Goal: Task Accomplishment & Management: Manage account settings

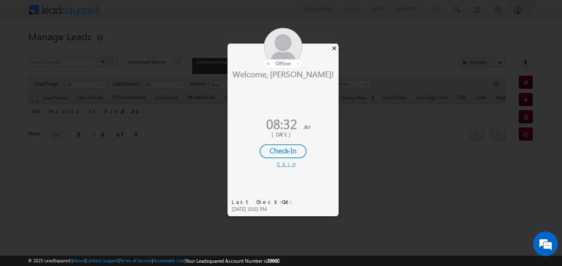
click at [334, 47] on div "×" at bounding box center [334, 48] width 9 height 9
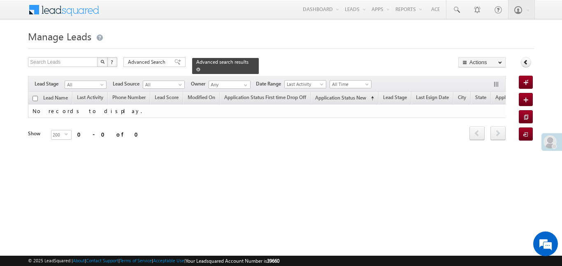
click at [200, 67] on span at bounding box center [198, 69] width 4 height 4
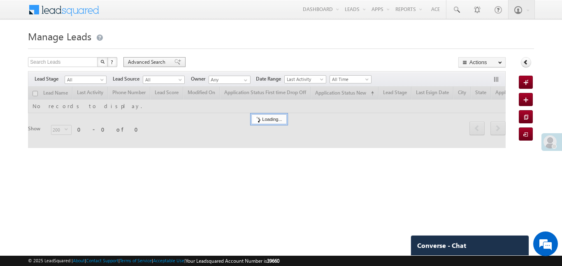
click at [155, 58] on div "Advanced Search" at bounding box center [154, 62] width 62 height 10
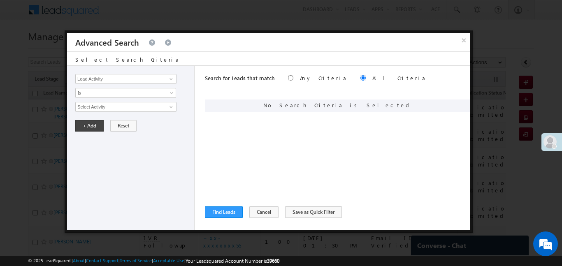
click at [166, 73] on div "Lead Activity Task Sales Group Prospect Id WA Last Message Timestamp 4th Day Di…" at bounding box center [130, 148] width 127 height 165
click at [153, 83] on input "Lead Activity" at bounding box center [125, 79] width 101 height 10
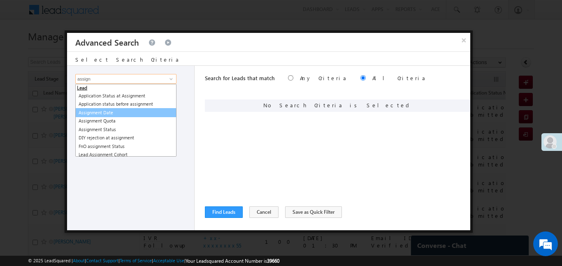
click at [93, 111] on link "Assignment Date" at bounding box center [125, 112] width 101 height 9
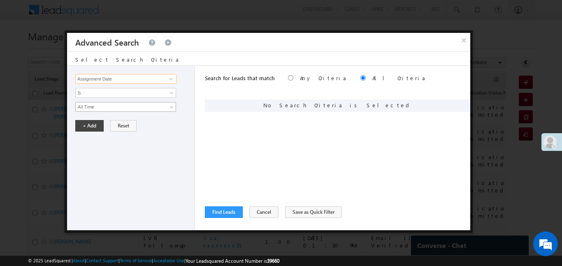
type input "Assignment Date"
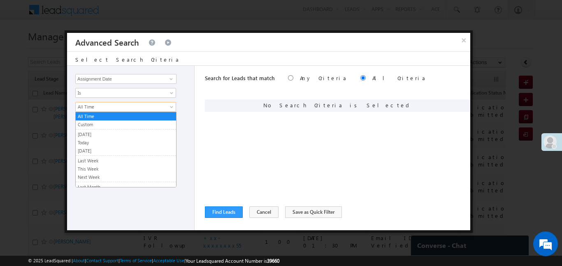
click at [92, 110] on link "All Time" at bounding box center [125, 107] width 101 height 10
click at [95, 134] on link "[DATE]" at bounding box center [126, 134] width 100 height 7
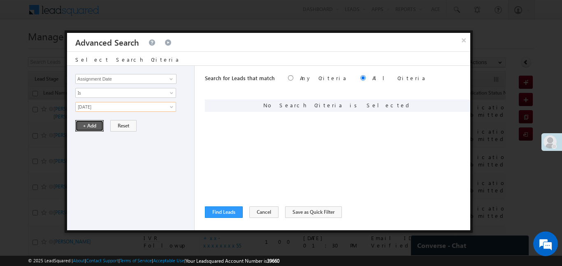
click at [91, 125] on button "+ Add" at bounding box center [89, 126] width 28 height 12
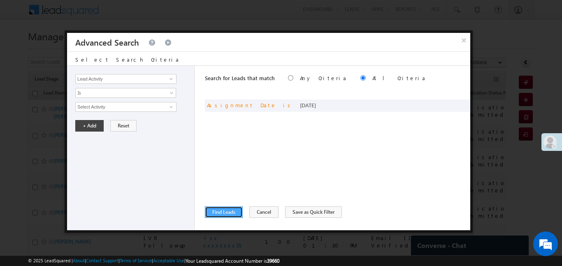
click at [225, 209] on button "Find Leads" at bounding box center [224, 212] width 38 height 12
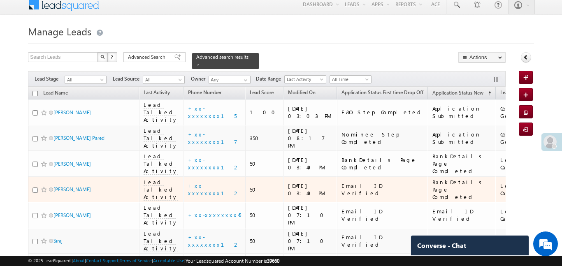
scroll to position [31, 0]
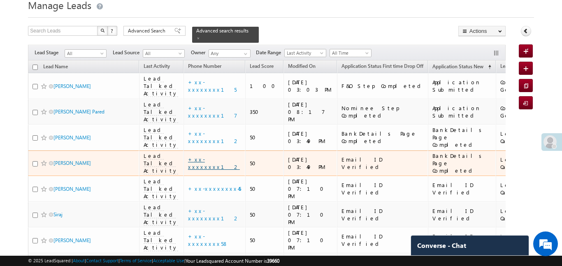
click at [189, 156] on link "+xx-xxxxxxxx12" at bounding box center [214, 163] width 52 height 14
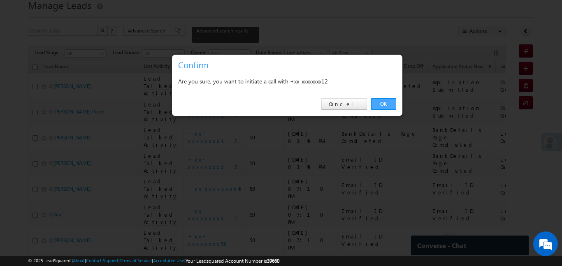
click at [389, 100] on link "OK" at bounding box center [383, 104] width 25 height 12
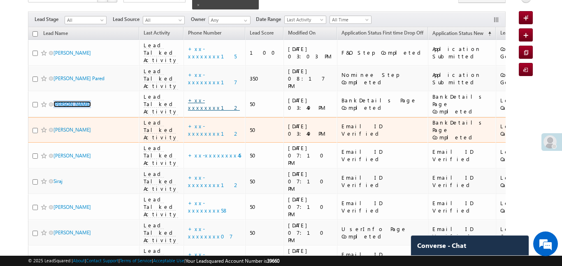
scroll to position [87, 0]
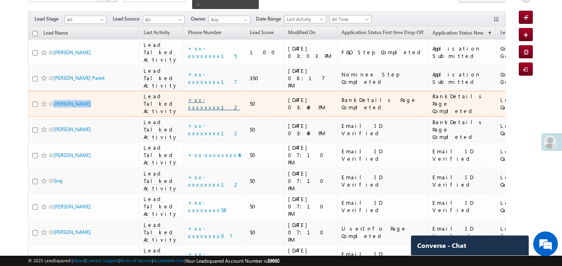
click at [208, 96] on link "+xx-xxxxxxxx12" at bounding box center [214, 103] width 52 height 14
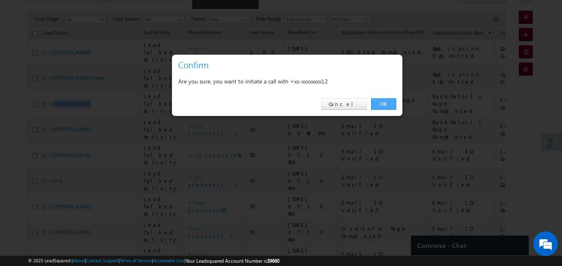
click at [382, 102] on link "OK" at bounding box center [383, 104] width 25 height 12
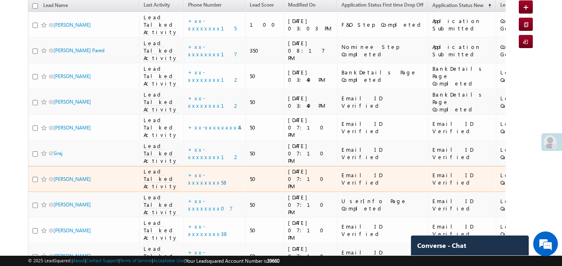
scroll to position [117, 0]
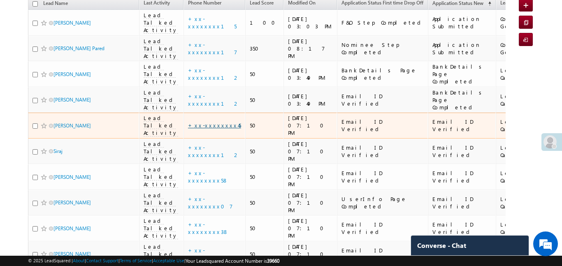
click at [201, 122] on link "+xx-xxxxxxxx45" at bounding box center [214, 125] width 53 height 7
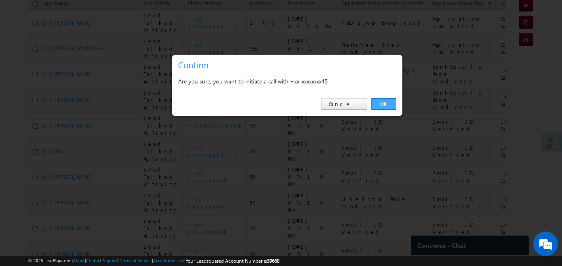
click at [390, 101] on link "OK" at bounding box center [383, 104] width 25 height 12
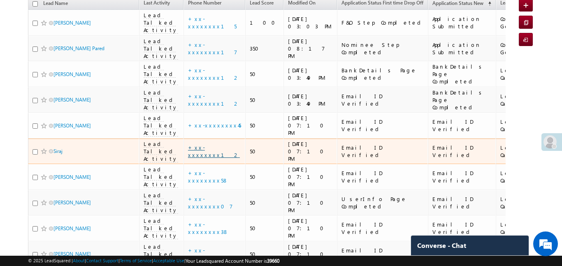
click at [206, 144] on link "+xx-xxxxxxxx12" at bounding box center [214, 151] width 52 height 14
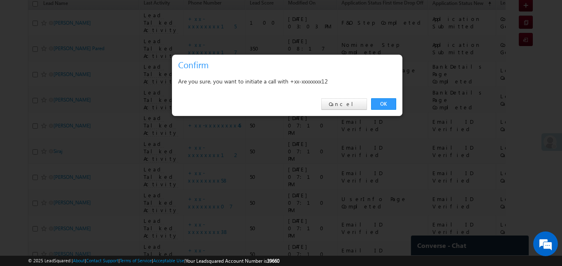
click at [397, 97] on div "OK Cancel" at bounding box center [287, 104] width 230 height 23
click at [382, 108] on link "OK" at bounding box center [383, 104] width 25 height 12
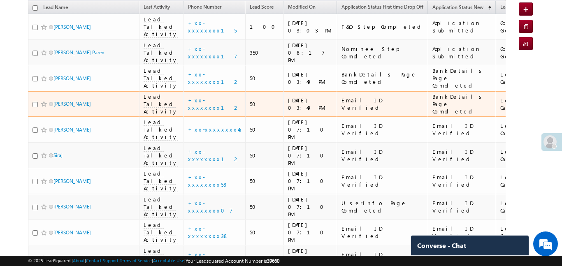
scroll to position [109, 0]
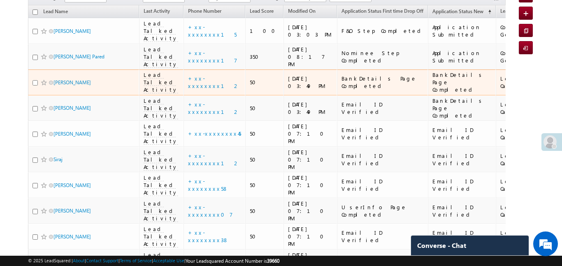
click at [36, 80] on input "checkbox" at bounding box center [34, 82] width 5 height 5
checkbox input "true"
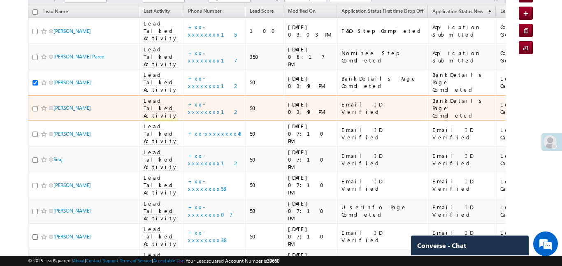
click at [36, 106] on input "checkbox" at bounding box center [34, 108] width 5 height 5
checkbox input "true"
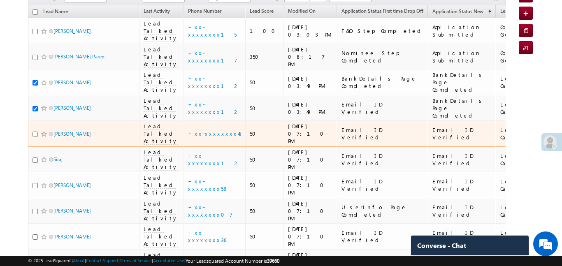
click at [34, 132] on input "checkbox" at bounding box center [34, 134] width 5 height 5
checkbox input "true"
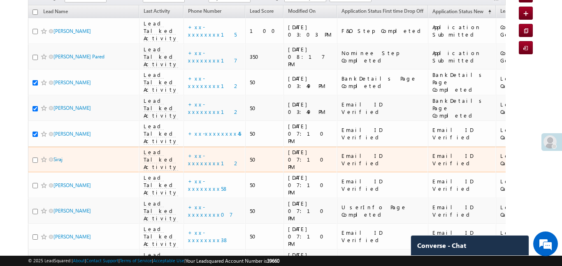
click at [31, 147] on td "Siraj" at bounding box center [83, 160] width 111 height 26
click at [36, 158] on input "checkbox" at bounding box center [34, 160] width 5 height 5
checkbox input "true"
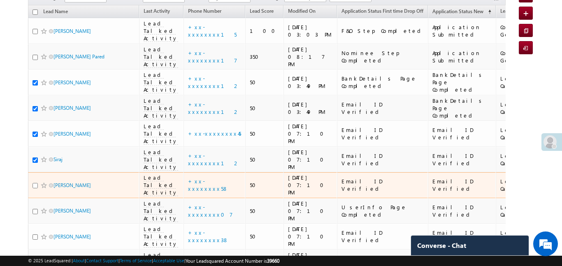
click at [32, 183] on input "checkbox" at bounding box center [34, 185] width 5 height 5
checkbox input "true"
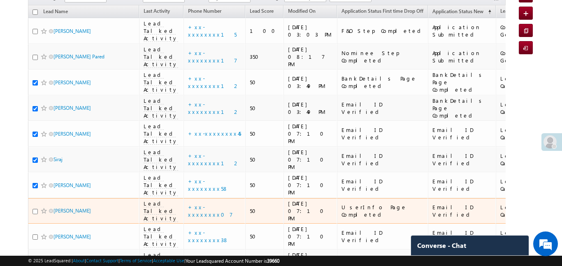
click at [37, 207] on div at bounding box center [44, 211] width 25 height 8
click at [35, 209] on input "checkbox" at bounding box center [34, 211] width 5 height 5
checkbox input "true"
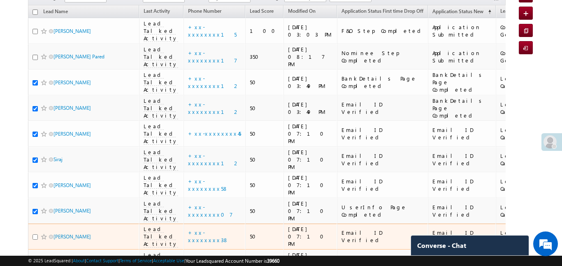
click at [34, 234] on input "checkbox" at bounding box center [34, 236] width 5 height 5
checkbox input "true"
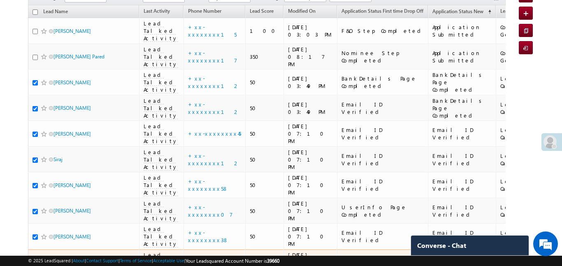
click at [34, 260] on input "checkbox" at bounding box center [34, 262] width 5 height 5
checkbox input "true"
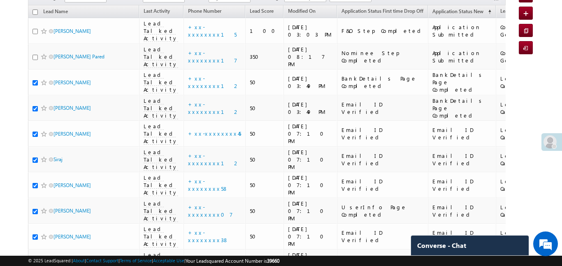
checkbox input "true"
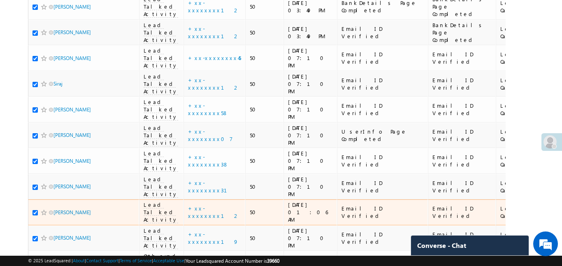
scroll to position [198, 0]
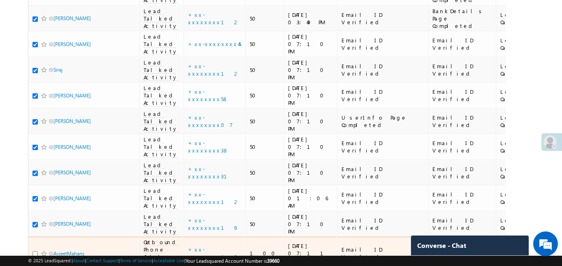
click at [37, 251] on input "checkbox" at bounding box center [34, 253] width 5 height 5
checkbox input "true"
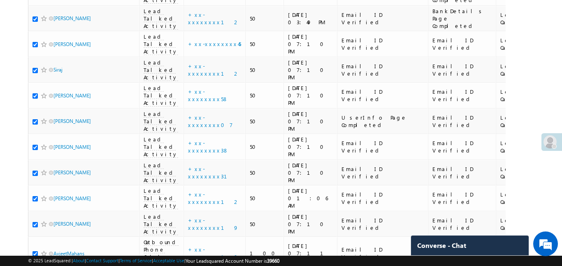
checkbox input "true"
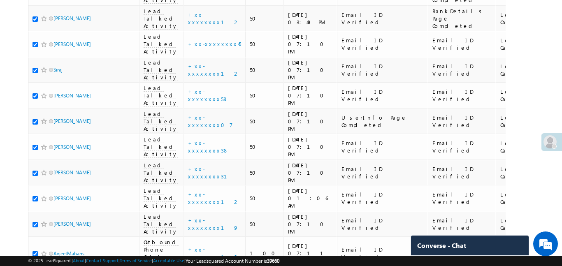
checkbox input "true"
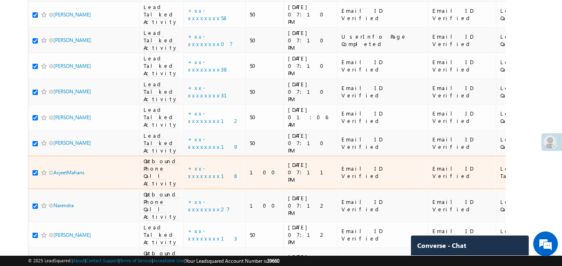
scroll to position [321, 0]
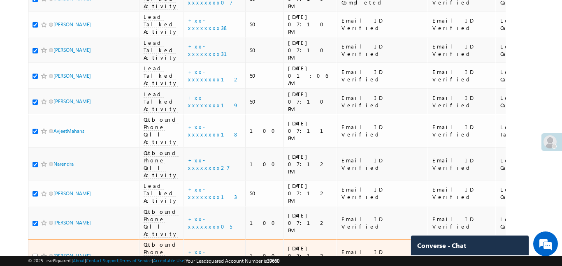
click at [36, 254] on input "checkbox" at bounding box center [34, 256] width 5 height 5
checkbox input "true"
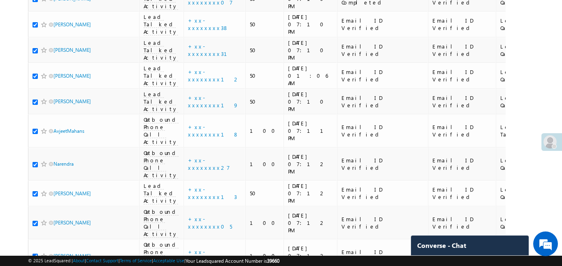
checkbox input "true"
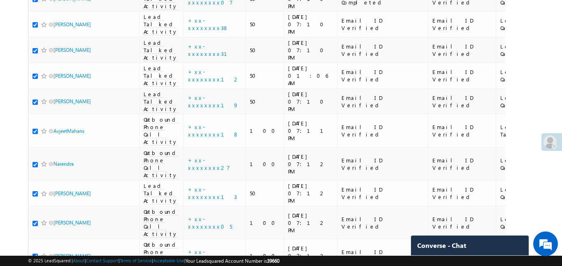
checkbox input "true"
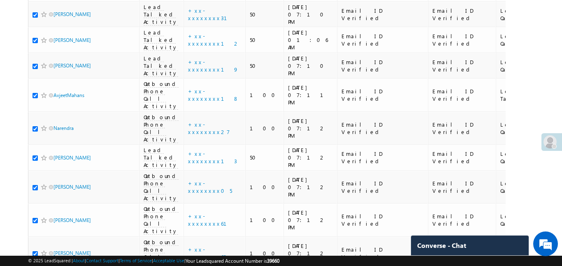
scroll to position [386, 0]
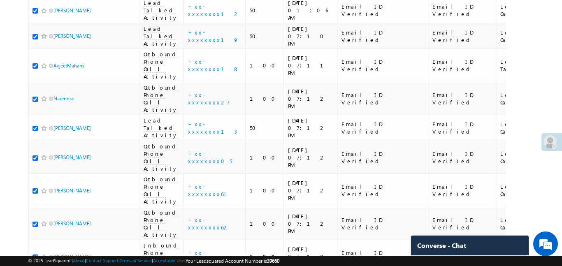
checkbox input "true"
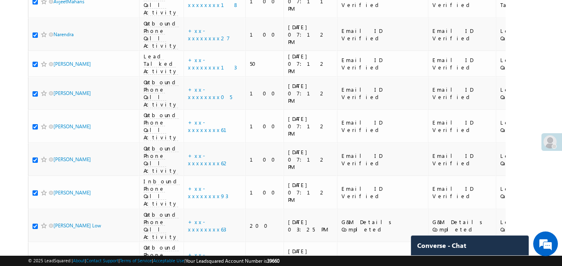
scroll to position [452, 0]
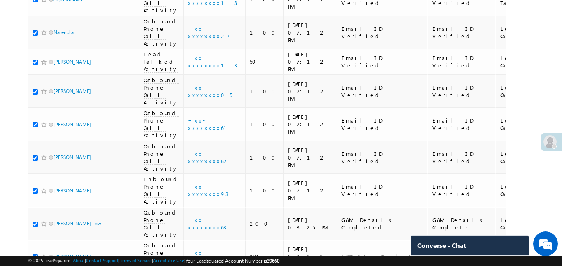
checkbox input "true"
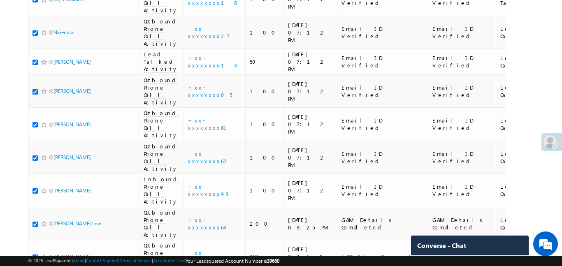
checkbox input "true"
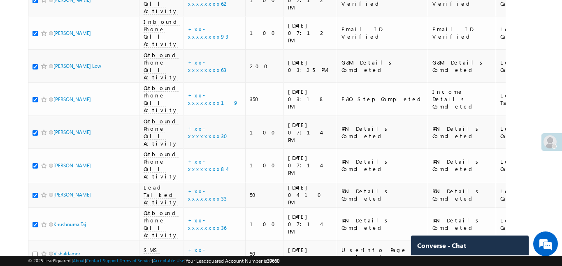
scroll to position [602, 0]
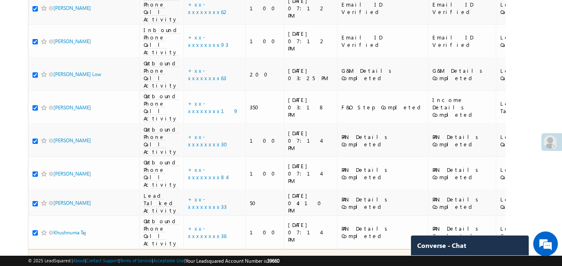
click at [36, 260] on input "checkbox" at bounding box center [34, 262] width 5 height 5
checkbox input "true"
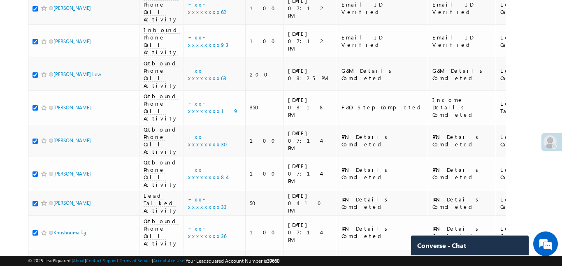
checkbox input "true"
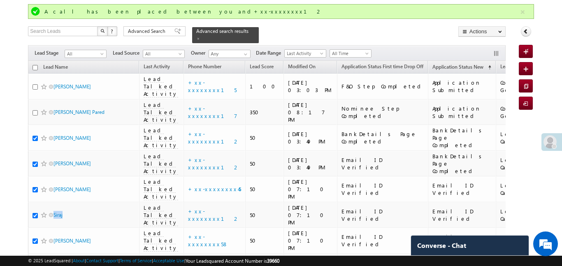
scroll to position [0, 0]
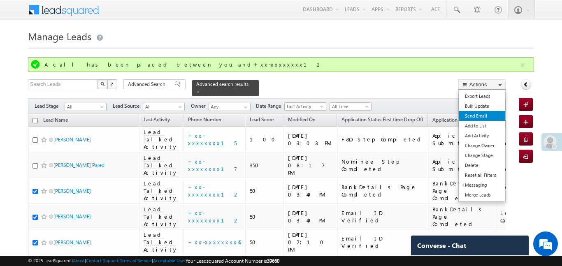
click at [483, 112] on link "Send Email" at bounding box center [482, 116] width 46 height 10
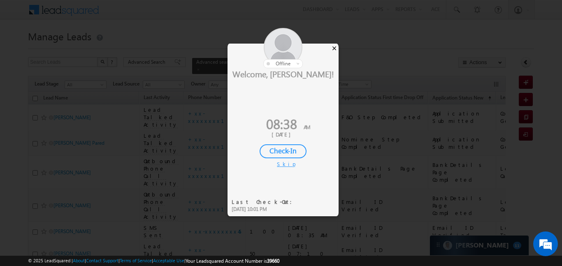
click at [332, 49] on div "× offline Online Offline Online Away Offline (Check-Out) Welcome, Aakansha! 08:…" at bounding box center [282, 124] width 111 height 160
click at [335, 50] on div "×" at bounding box center [334, 48] width 9 height 9
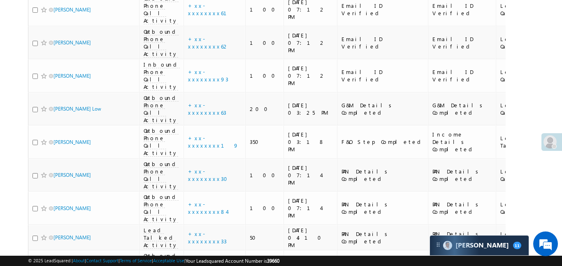
scroll to position [546, 0]
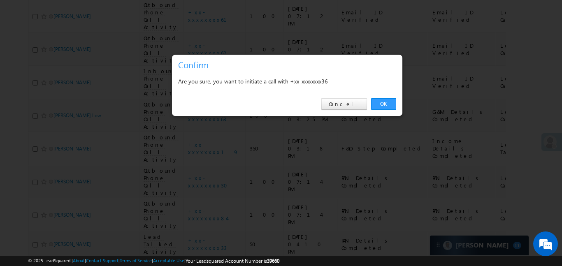
drag, startPoint x: 387, startPoint y: 107, endPoint x: 161, endPoint y: 118, distance: 225.7
click at [387, 106] on link "OK" at bounding box center [383, 104] width 25 height 12
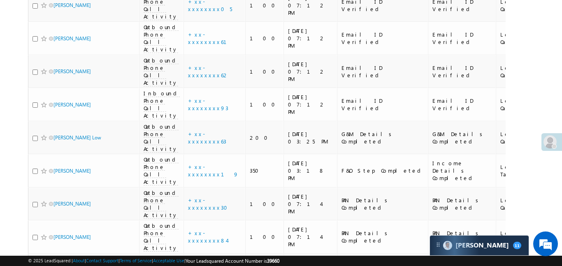
scroll to position [568, 0]
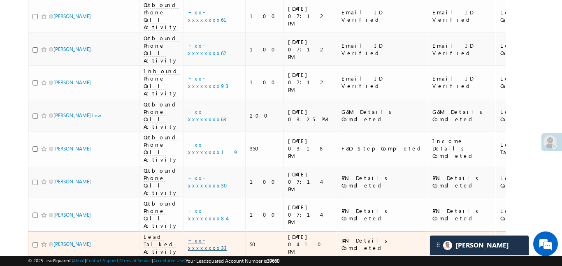
click at [202, 237] on link "+xx-xxxxxxxx33" at bounding box center [207, 244] width 39 height 14
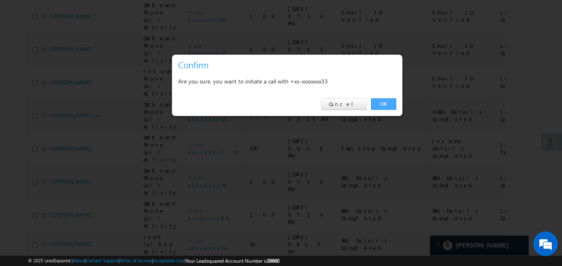
click at [385, 101] on link "OK" at bounding box center [383, 104] width 25 height 12
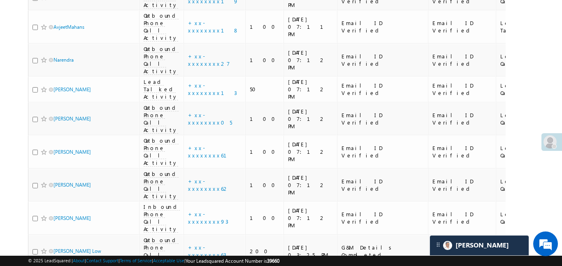
scroll to position [406, 0]
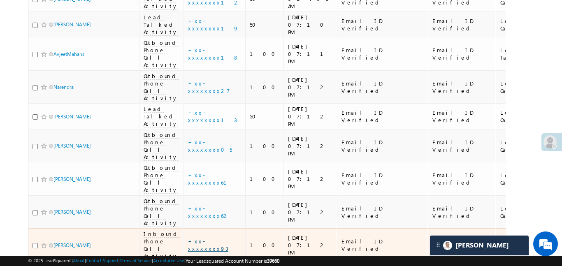
click at [206, 238] on link "+xx-xxxxxxxx93" at bounding box center [208, 245] width 40 height 14
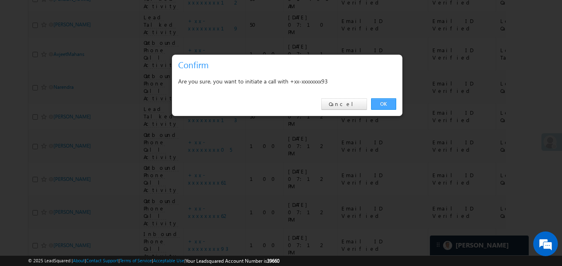
click at [394, 104] on link "OK" at bounding box center [383, 104] width 25 height 12
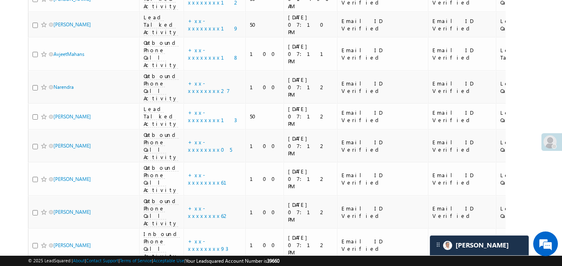
click at [519, 76] on div "Search Leads X ? 35 results found Advanced Search Advanced Search Advanced sear…" at bounding box center [280, 226] width 505 height 1104
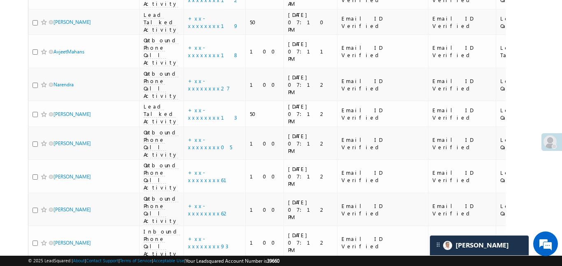
scroll to position [391, 0]
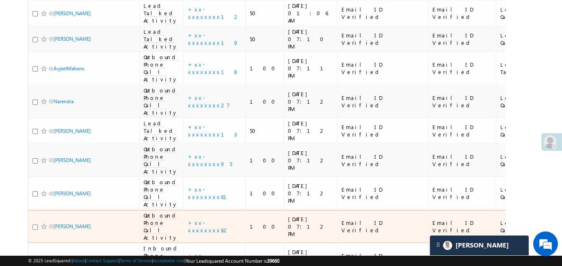
click at [204, 210] on td "+xx-xxxxxxxx62" at bounding box center [214, 226] width 62 height 33
click at [204, 219] on link "+xx-xxxxxxxx62" at bounding box center [208, 226] width 41 height 14
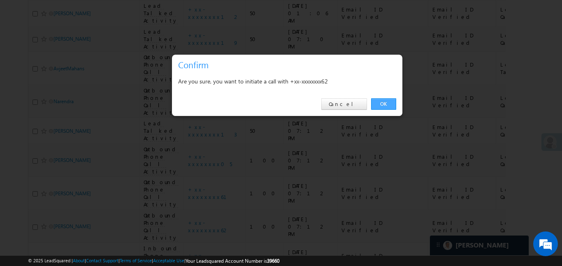
click at [385, 104] on link "OK" at bounding box center [383, 104] width 25 height 12
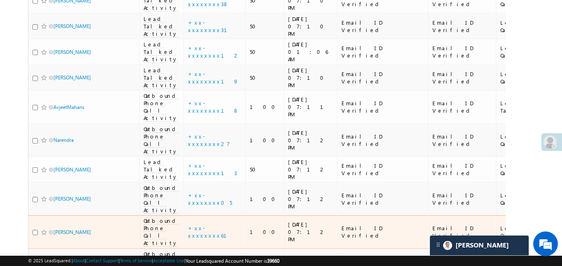
scroll to position [352, 0]
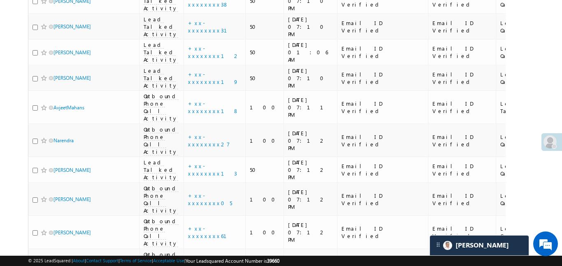
click at [540, 70] on body "Menu Aakansha .d Aakan sha.D @ange lbrok ing.c om" at bounding box center [281, 239] width 562 height 1183
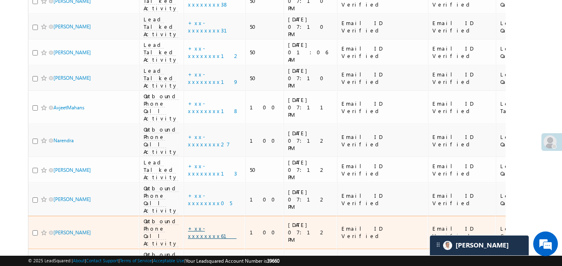
click at [196, 225] on link "+xx-xxxxxxxx61" at bounding box center [212, 232] width 49 height 14
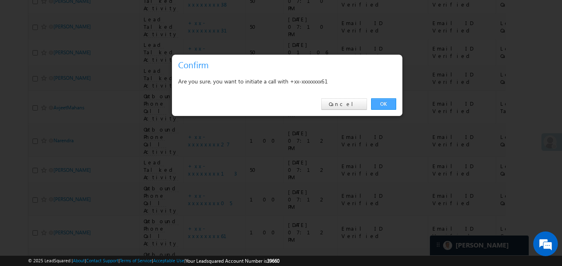
click at [387, 100] on link "OK" at bounding box center [383, 104] width 25 height 12
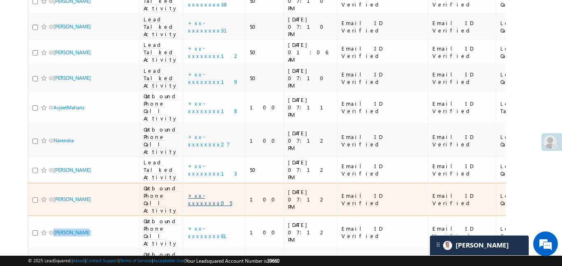
click at [206, 192] on link "+xx-xxxxxxxx05" at bounding box center [210, 199] width 44 height 14
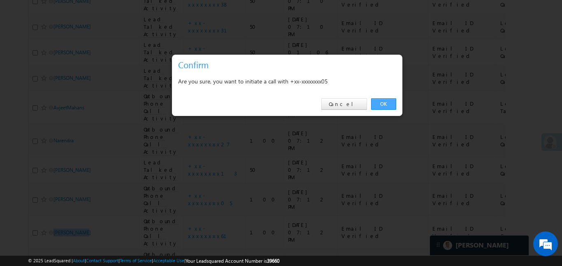
click at [378, 106] on link "OK" at bounding box center [383, 104] width 25 height 12
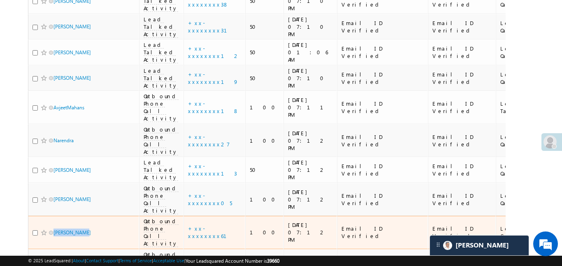
scroll to position [344, 0]
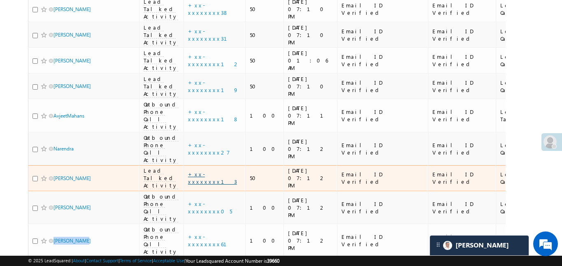
click at [207, 171] on link "+xx-xxxxxxxx13" at bounding box center [212, 178] width 49 height 14
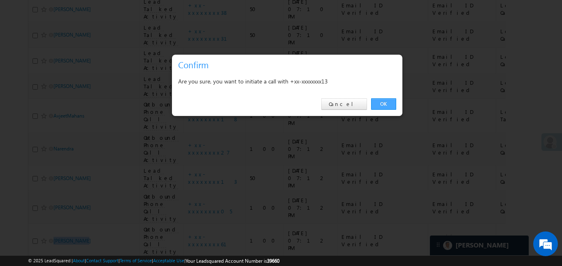
click at [383, 105] on link "OK" at bounding box center [383, 104] width 25 height 12
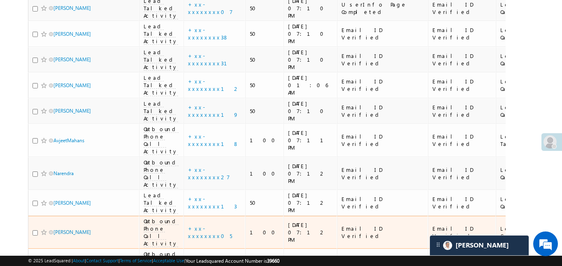
scroll to position [316, 0]
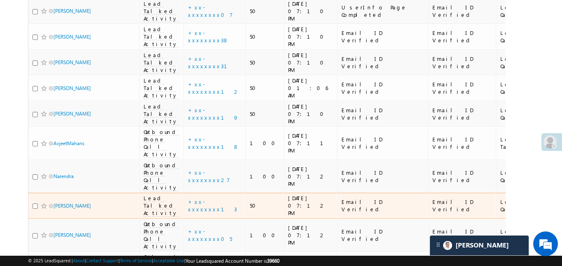
click at [210, 193] on td "+xx-xxxxxxxx13" at bounding box center [214, 206] width 62 height 26
click at [209, 198] on link "+xx-xxxxxxxx13" at bounding box center [212, 205] width 49 height 14
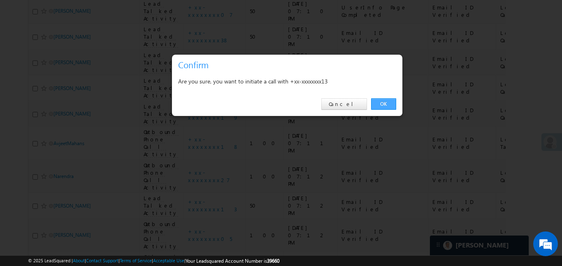
click at [377, 100] on link "OK" at bounding box center [383, 104] width 25 height 12
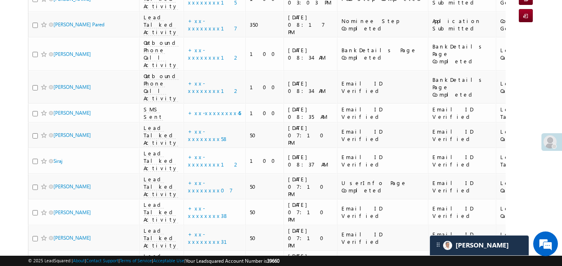
scroll to position [140, 0]
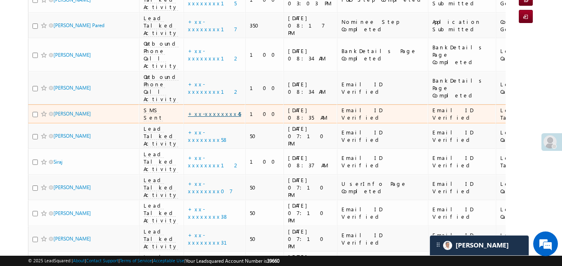
click at [199, 110] on link "+xx-xxxxxxxx45" at bounding box center [214, 113] width 53 height 7
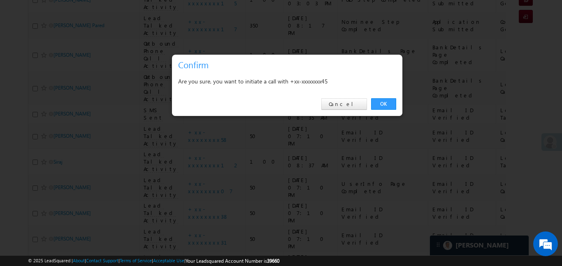
click at [341, 97] on div "OK Cancel" at bounding box center [287, 104] width 230 height 23
drag, startPoint x: 351, startPoint y: 104, endPoint x: 283, endPoint y: 104, distance: 68.3
click at [351, 104] on link "Cancel" at bounding box center [344, 104] width 46 height 12
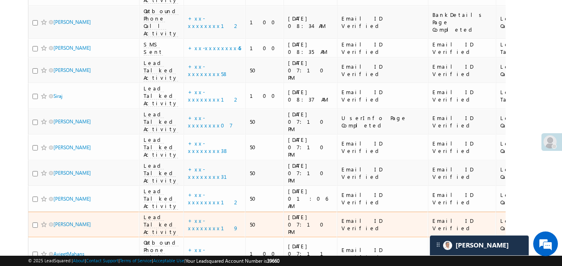
scroll to position [218, 0]
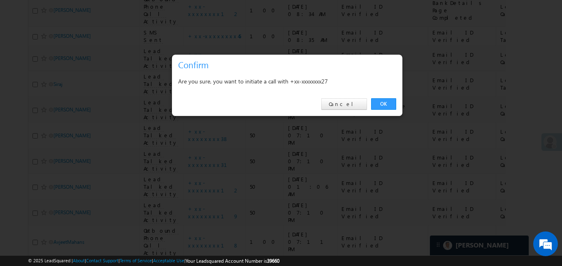
click at [379, 95] on div "OK Cancel" at bounding box center [287, 104] width 230 height 23
click at [381, 100] on link "OK" at bounding box center [383, 104] width 25 height 12
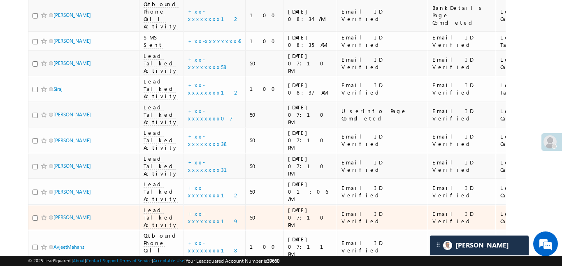
scroll to position [205, 0]
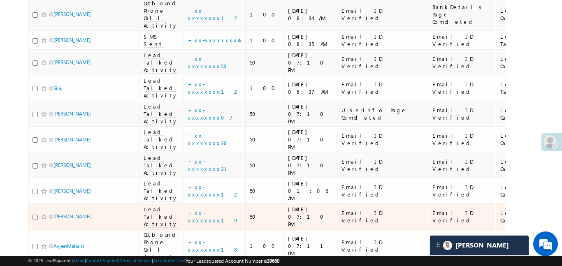
scroll to position [227, 0]
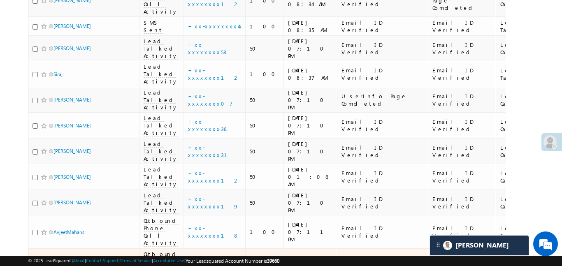
click at [44, 262] on span at bounding box center [44, 265] width 7 height 7
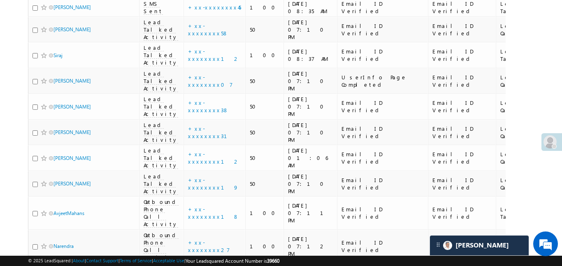
scroll to position [235, 0]
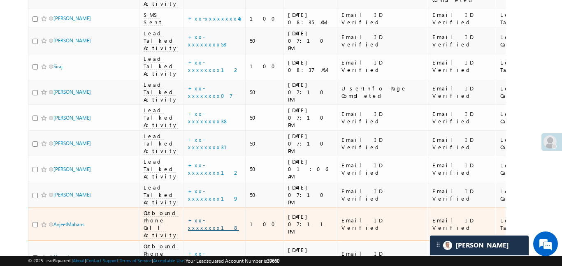
click at [203, 217] on link "+xx-xxxxxxxx18" at bounding box center [213, 224] width 51 height 14
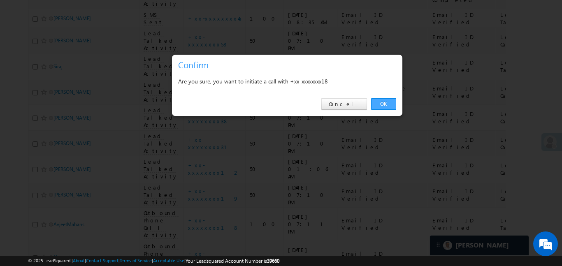
click at [375, 102] on link "OK" at bounding box center [383, 104] width 25 height 12
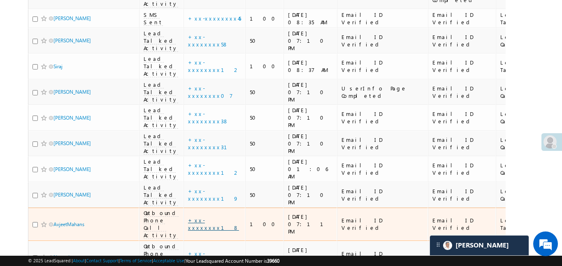
click at [199, 217] on link "+xx-xxxxxxxx18" at bounding box center [213, 224] width 51 height 14
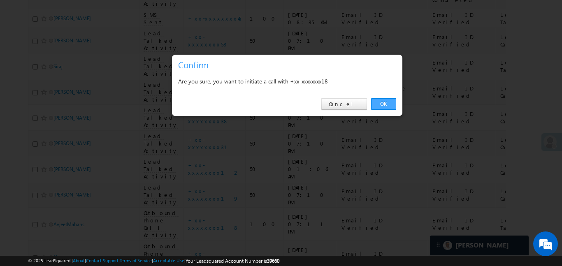
click at [384, 104] on link "OK" at bounding box center [383, 104] width 25 height 12
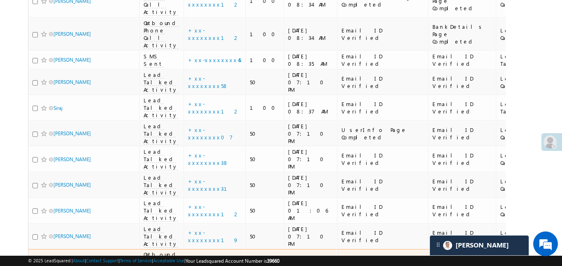
scroll to position [224, 0]
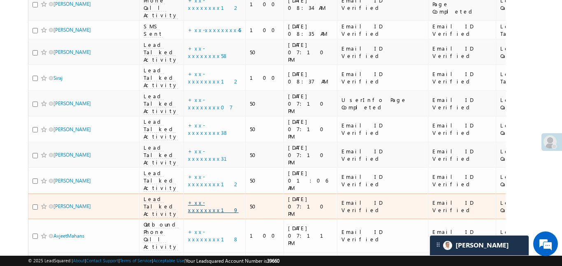
click at [211, 199] on link "+xx-xxxxxxxx19" at bounding box center [213, 206] width 51 height 14
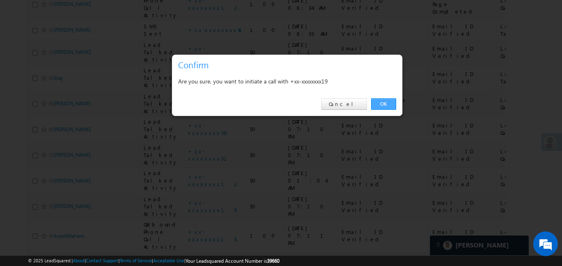
click at [377, 105] on link "OK" at bounding box center [383, 104] width 25 height 12
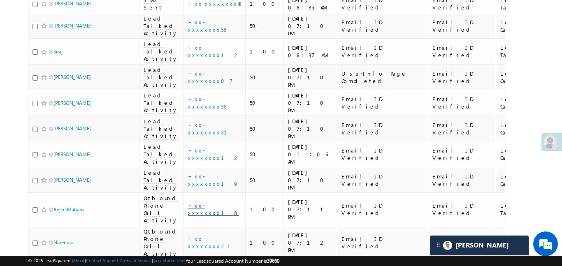
scroll to position [250, 0]
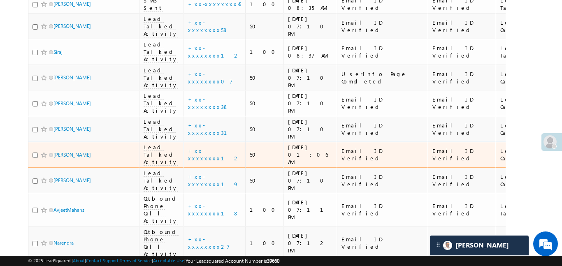
click at [212, 142] on td "+xx-xxxxxxxx12" at bounding box center [214, 155] width 62 height 26
click at [210, 147] on link "+xx-xxxxxxxx12" at bounding box center [214, 154] width 52 height 14
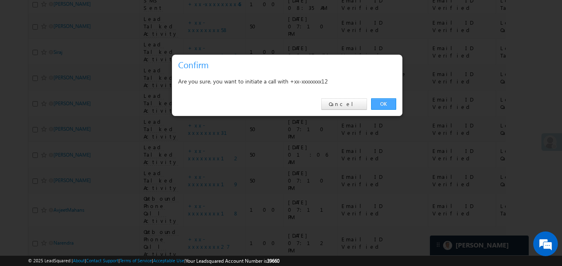
click at [387, 101] on link "OK" at bounding box center [383, 104] width 25 height 12
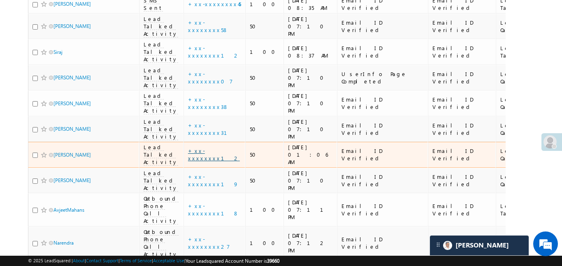
click at [209, 147] on link "+xx-xxxxxxxx12" at bounding box center [214, 154] width 52 height 14
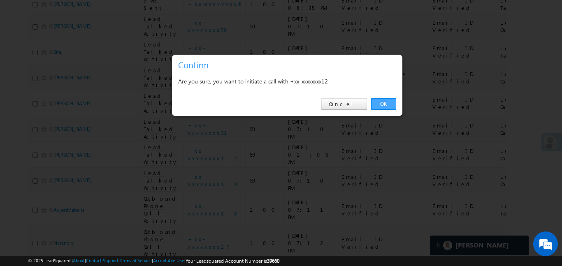
click at [382, 103] on link "OK" at bounding box center [383, 104] width 25 height 12
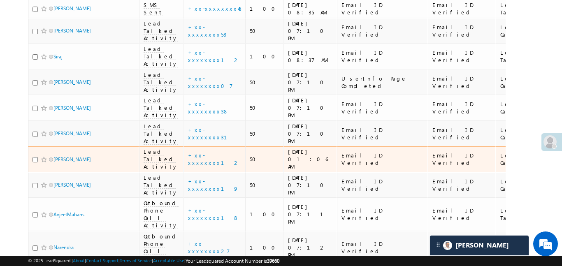
scroll to position [241, 0]
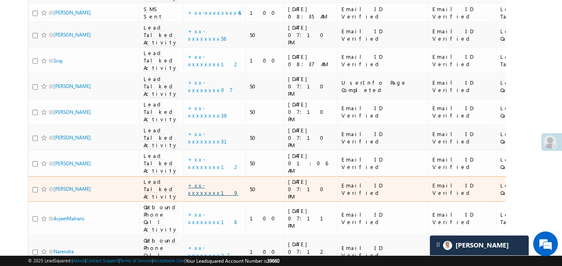
click at [208, 182] on link "+xx-xxxxxxxx19" at bounding box center [213, 189] width 51 height 14
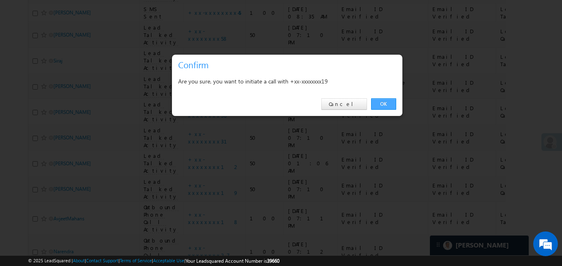
click at [380, 106] on link "OK" at bounding box center [383, 104] width 25 height 12
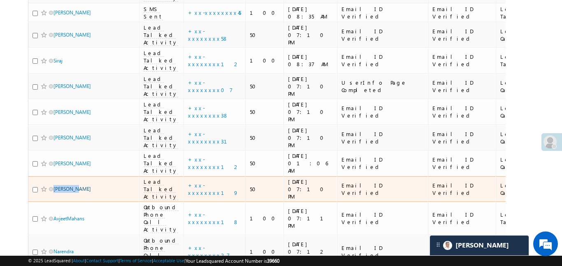
click at [44, 185] on div "Ayush Pal" at bounding box center [83, 191] width 103 height 12
click at [43, 186] on span at bounding box center [44, 189] width 7 height 7
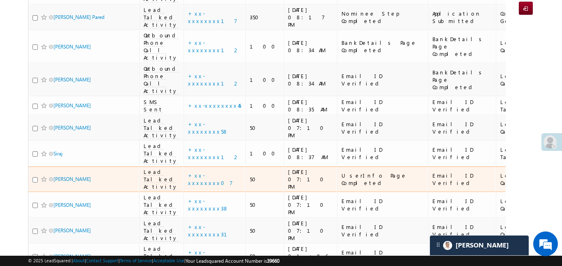
scroll to position [155, 0]
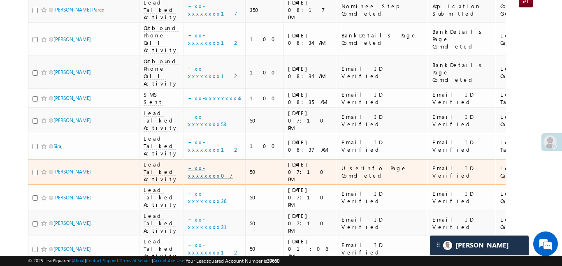
click at [193, 165] on link "+xx-xxxxxxxx07" at bounding box center [210, 172] width 45 height 14
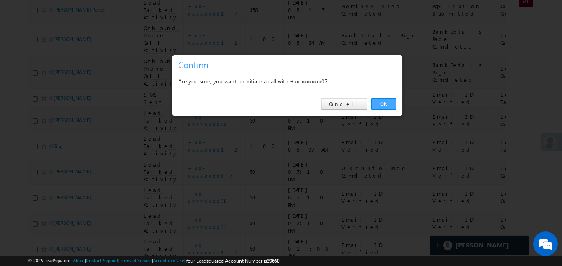
click at [381, 99] on link "OK" at bounding box center [383, 104] width 25 height 12
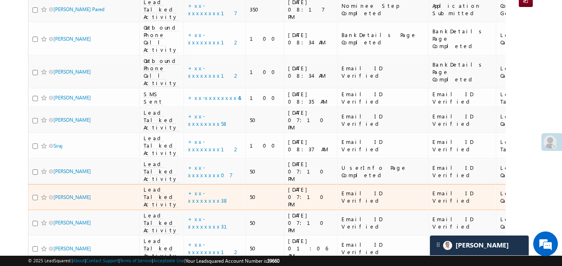
scroll to position [164, 0]
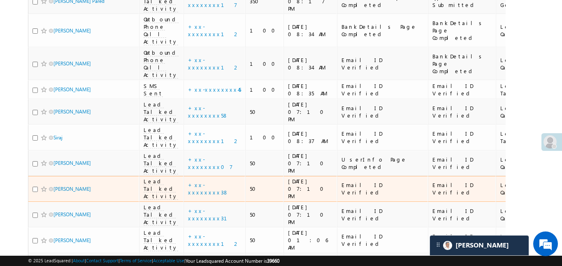
click at [205, 176] on td "+xx-xxxxxxxx38" at bounding box center [214, 189] width 62 height 26
click at [206, 181] on link "+xx-xxxxxxxx38" at bounding box center [208, 188] width 41 height 14
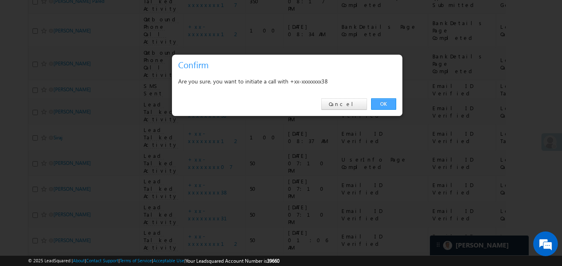
click at [389, 108] on link "OK" at bounding box center [383, 104] width 25 height 12
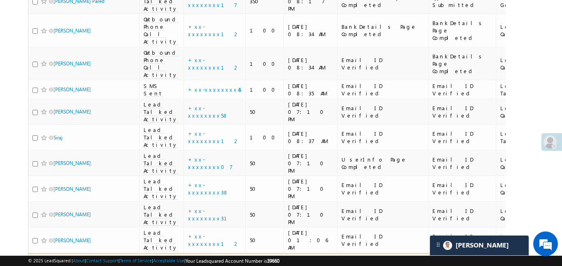
click at [42, 263] on span at bounding box center [44, 266] width 7 height 7
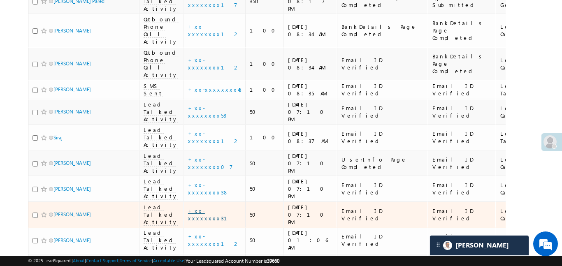
click at [199, 207] on link "+xx-xxxxxxxx31" at bounding box center [212, 214] width 49 height 14
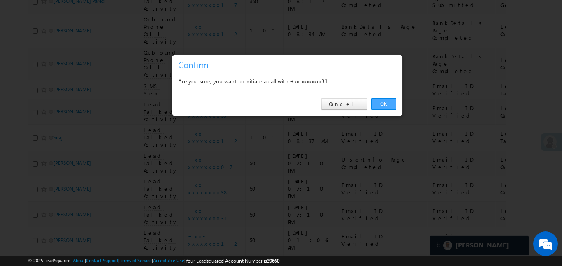
click at [390, 103] on link "OK" at bounding box center [383, 104] width 25 height 12
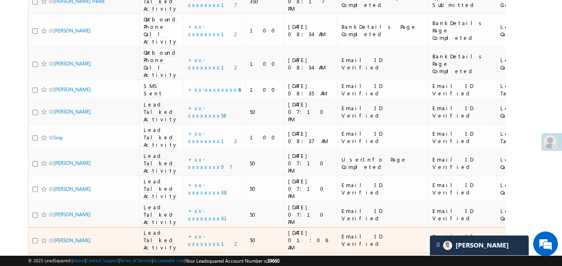
scroll to position [177, 0]
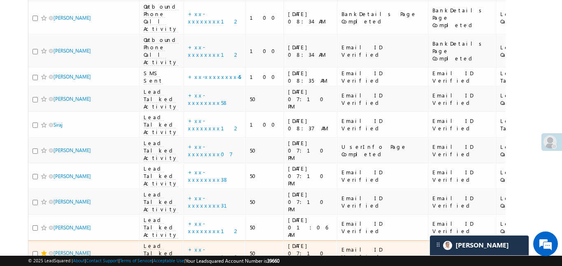
click at [44, 250] on span at bounding box center [44, 253] width 7 height 7
click at [43, 250] on span at bounding box center [44, 253] width 7 height 7
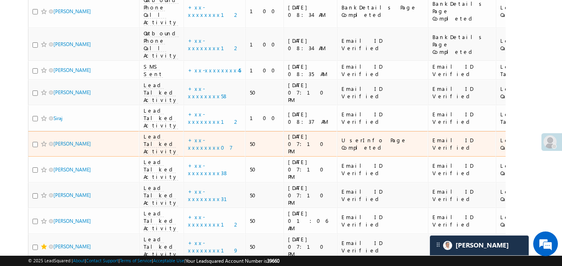
scroll to position [191, 0]
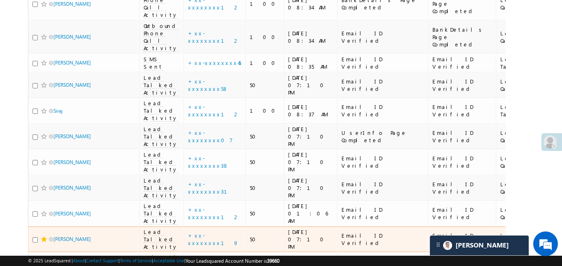
click at [42, 236] on span at bounding box center [44, 239] width 7 height 7
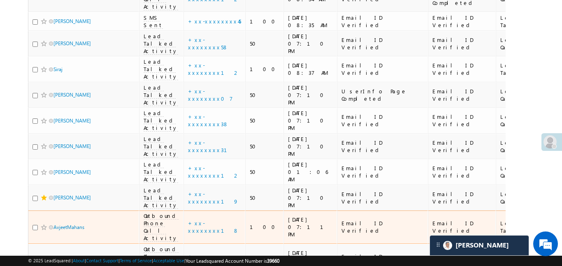
scroll to position [249, 0]
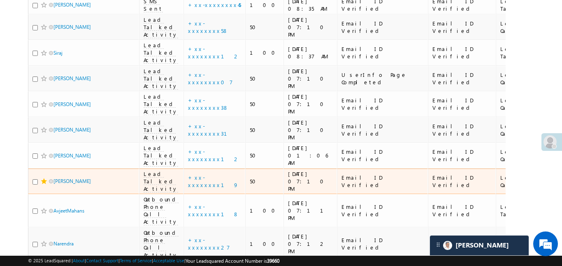
click at [44, 178] on span at bounding box center [44, 181] width 7 height 7
click at [41, 178] on span at bounding box center [44, 181] width 7 height 7
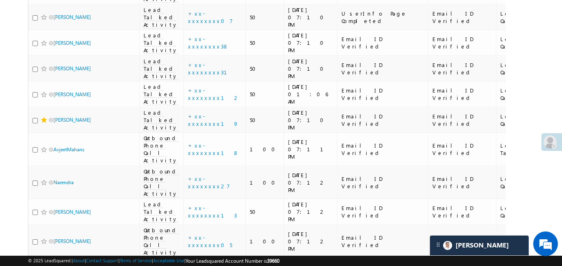
scroll to position [345, 0]
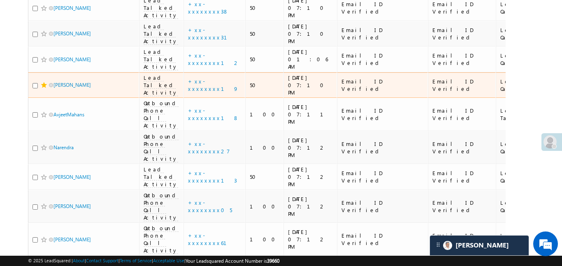
click at [43, 82] on span at bounding box center [44, 85] width 7 height 7
click at [42, 82] on span at bounding box center [44, 85] width 7 height 7
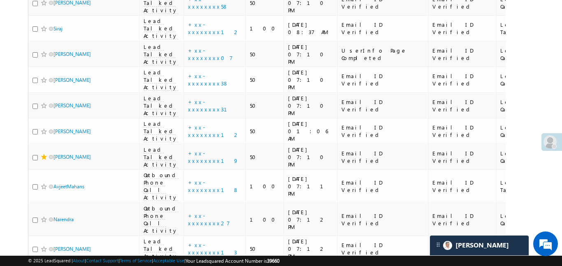
scroll to position [264, 0]
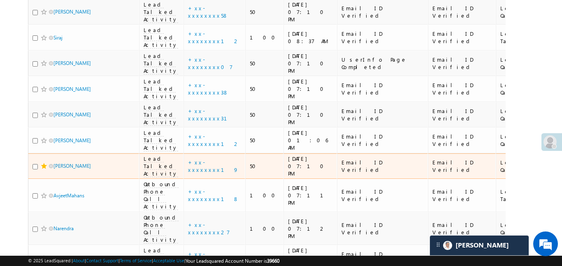
click at [44, 163] on span at bounding box center [44, 166] width 7 height 7
click at [43, 163] on span at bounding box center [44, 166] width 7 height 7
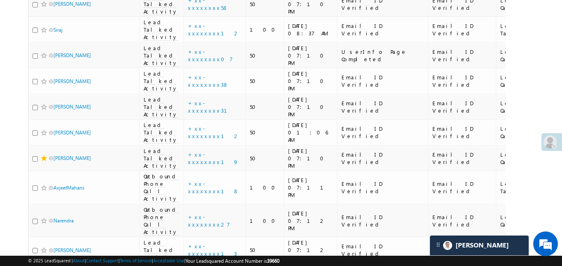
scroll to position [277, 0]
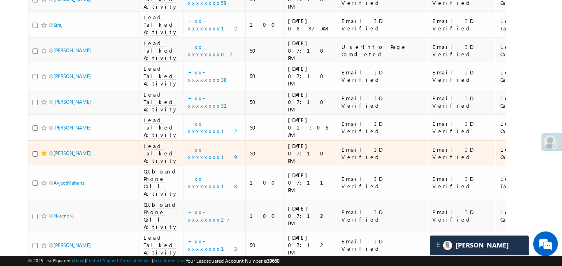
click at [46, 150] on span at bounding box center [44, 153] width 7 height 7
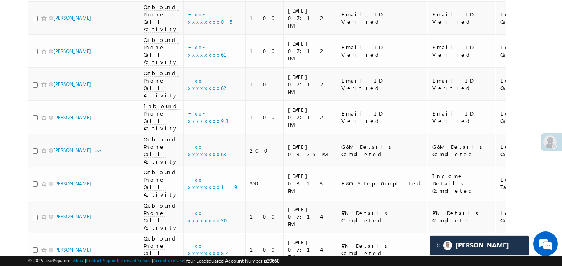
scroll to position [524, 0]
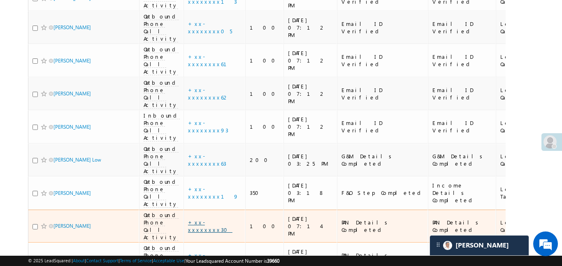
click at [203, 219] on link "+xx-xxxxxxxx30" at bounding box center [210, 226] width 44 height 14
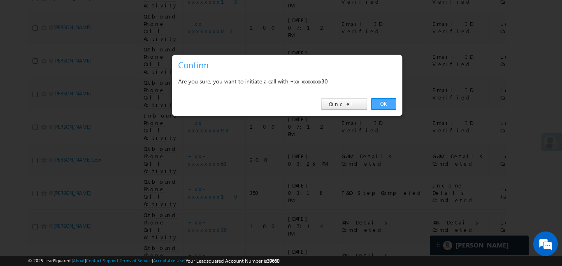
click at [390, 104] on link "OK" at bounding box center [383, 104] width 25 height 12
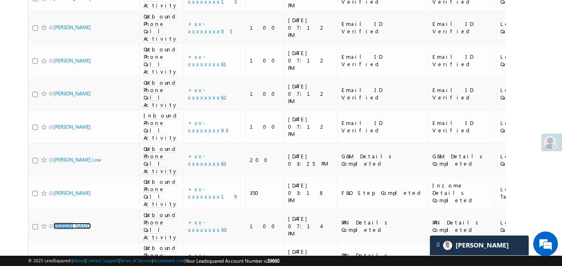
click at [555, 143] on span at bounding box center [549, 142] width 13 height 13
click at [549, 147] on span at bounding box center [549, 142] width 13 height 13
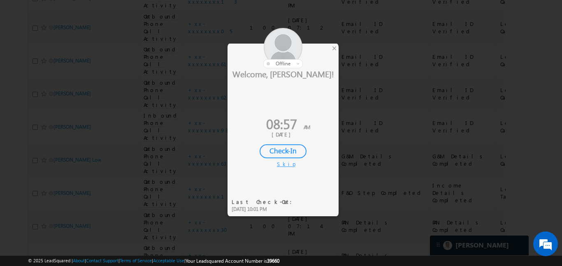
click at [288, 149] on div "Check-In" at bounding box center [283, 151] width 47 height 14
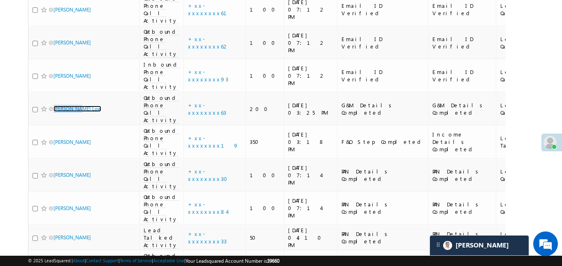
scroll to position [584, 0]
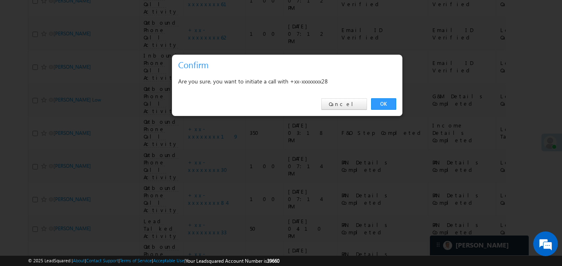
click at [387, 111] on div "OK Cancel" at bounding box center [287, 104] width 230 height 23
click at [389, 101] on link "OK" at bounding box center [383, 104] width 25 height 12
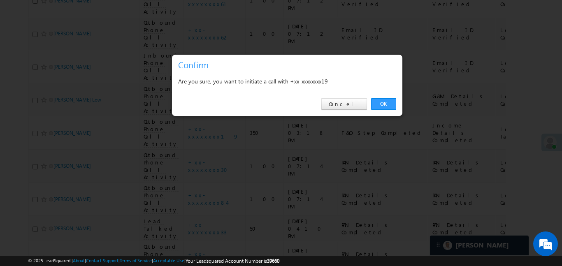
drag, startPoint x: 382, startPoint y: 103, endPoint x: 152, endPoint y: 139, distance: 232.6
click at [382, 103] on link "OK" at bounding box center [383, 104] width 25 height 12
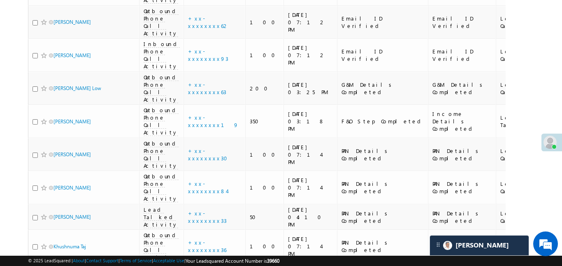
scroll to position [597, 0]
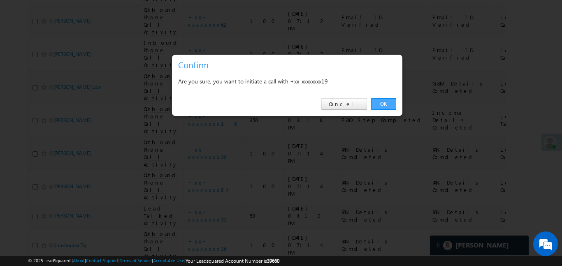
click at [386, 107] on link "OK" at bounding box center [383, 104] width 25 height 12
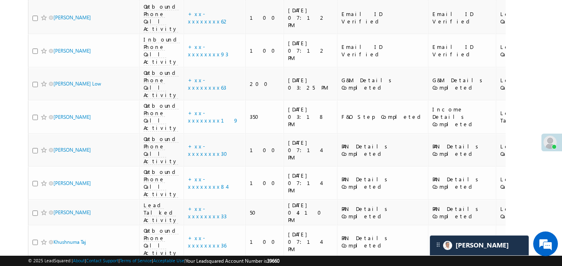
scroll to position [601, 0]
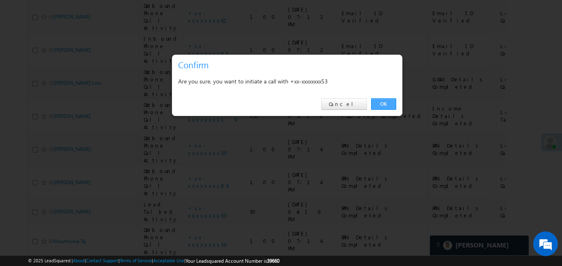
click at [392, 102] on link "OK" at bounding box center [383, 104] width 25 height 12
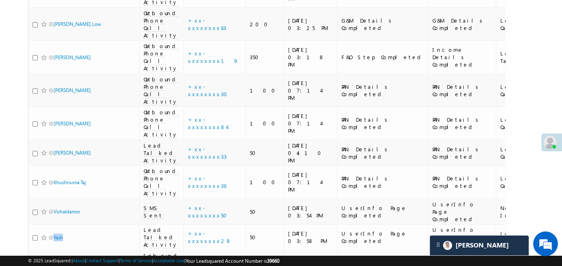
scroll to position [660, 0]
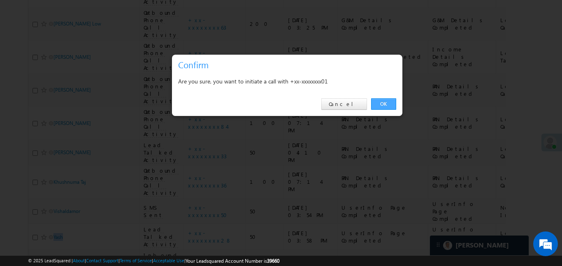
click at [391, 98] on link "OK" at bounding box center [383, 104] width 25 height 12
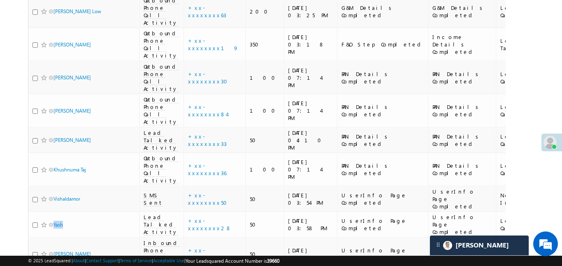
scroll to position [673, 0]
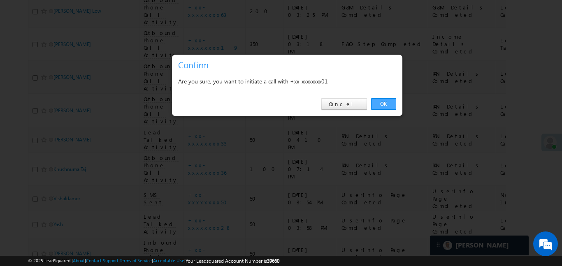
click at [389, 104] on link "OK" at bounding box center [383, 104] width 25 height 12
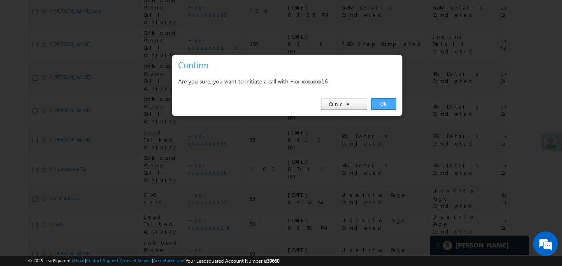
click at [385, 103] on link "OK" at bounding box center [383, 104] width 25 height 12
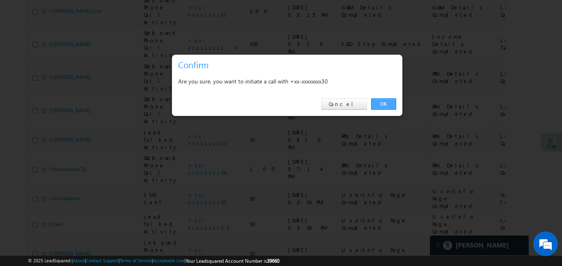
click at [393, 103] on link "OK" at bounding box center [383, 104] width 25 height 12
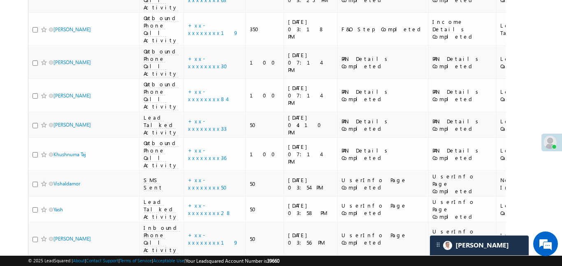
scroll to position [688, 0]
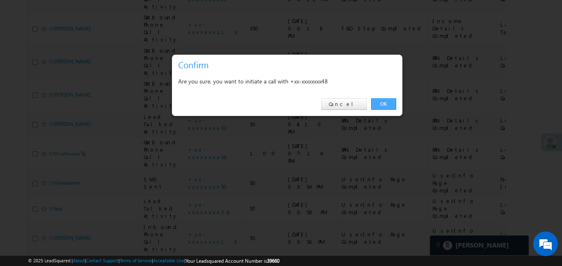
click at [387, 103] on link "OK" at bounding box center [383, 104] width 25 height 12
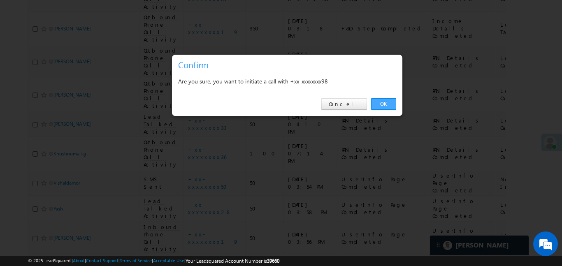
click at [384, 102] on link "OK" at bounding box center [383, 104] width 25 height 12
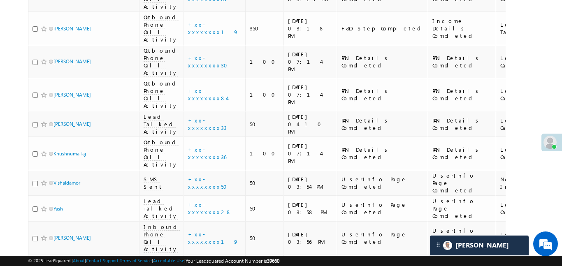
drag, startPoint x: 559, startPoint y: 138, endPoint x: 554, endPoint y: 104, distance: 35.0
click at [554, 104] on div at bounding box center [551, 108] width 21 height 18
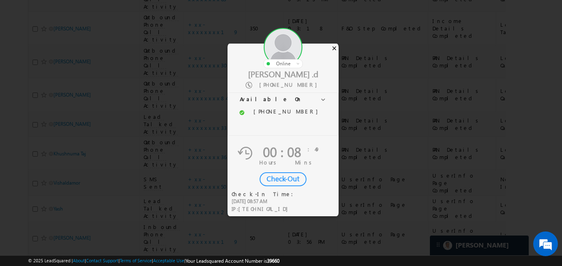
click at [332, 46] on div "×" at bounding box center [334, 48] width 9 height 9
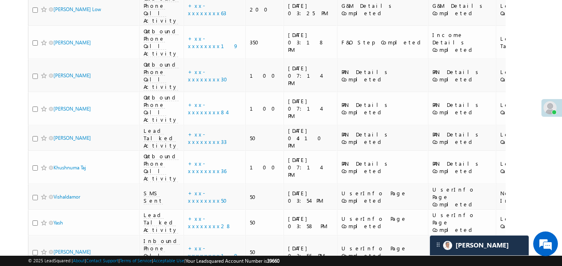
scroll to position [665, 0]
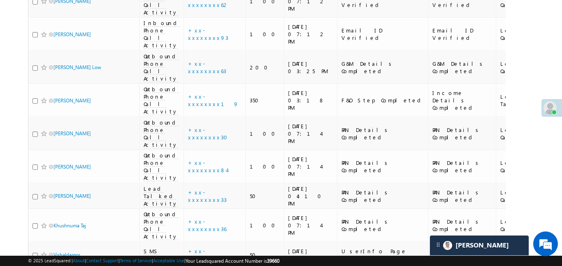
scroll to position [612, 0]
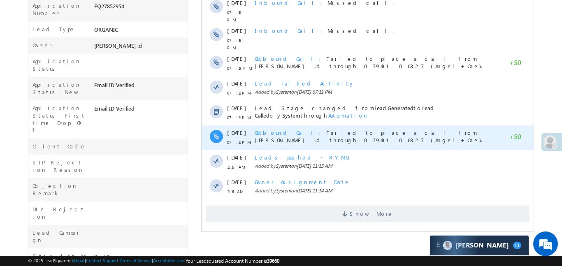
scroll to position [250, 0]
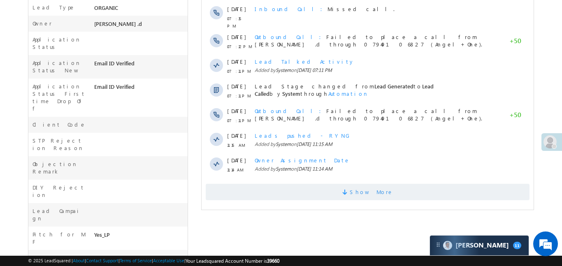
click at [354, 184] on span "Show More" at bounding box center [367, 192] width 324 height 16
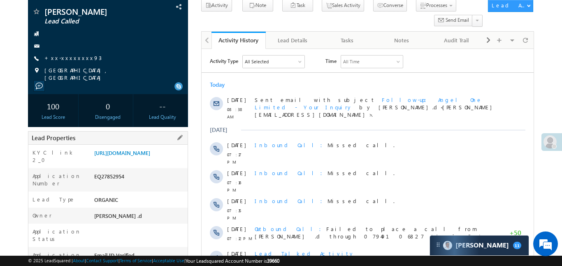
scroll to position [0, 0]
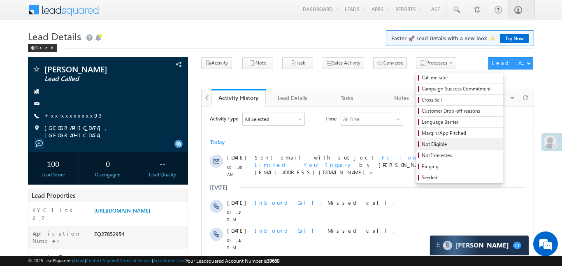
click at [425, 139] on link "Not Eligible" at bounding box center [459, 144] width 86 height 11
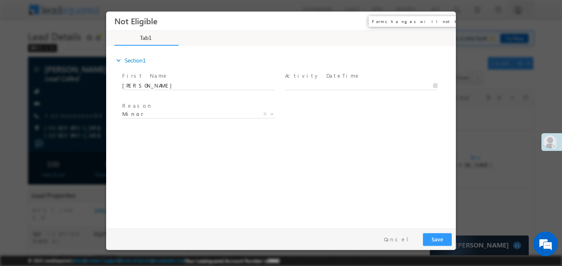
click at [442, 20] on button "×" at bounding box center [443, 20] width 14 height 15
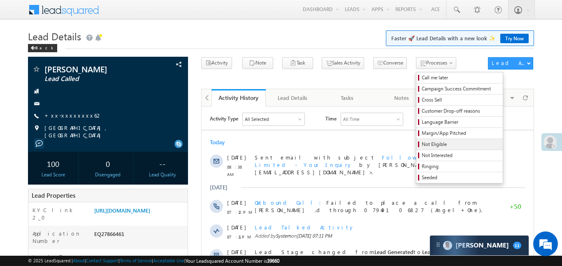
click at [422, 144] on span "Not Eligible" at bounding box center [461, 144] width 78 height 7
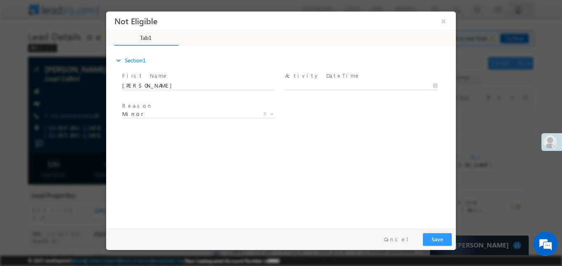
type input "[DATE] 8:42 AM"
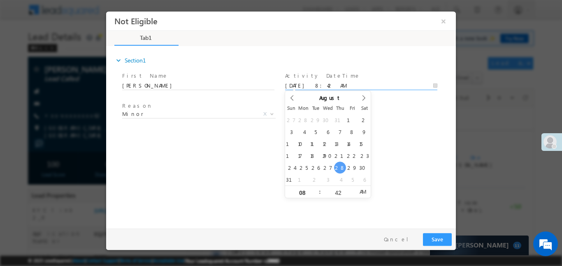
click at [344, 83] on input "28/08/25 8:42 AM" at bounding box center [361, 85] width 152 height 8
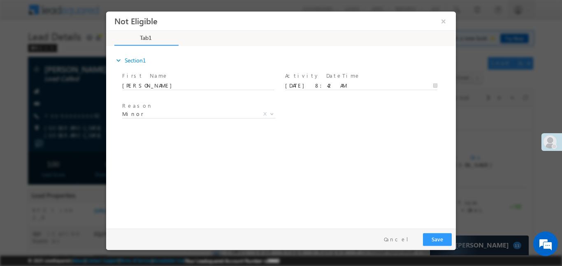
click at [404, 152] on div "expand_more Section1 First Name *" at bounding box center [282, 136] width 345 height 178
click at [433, 243] on button "Save" at bounding box center [437, 239] width 29 height 13
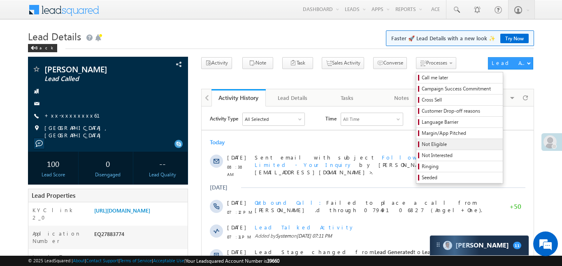
click at [422, 148] on span "Not Eligible" at bounding box center [461, 144] width 78 height 7
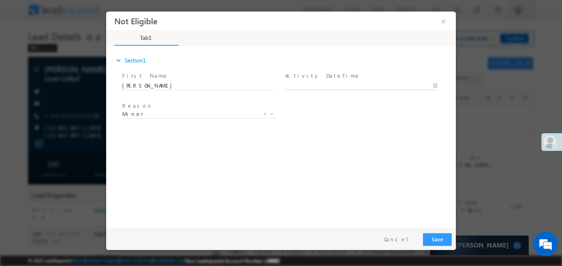
type input "28/08/25 8:43 AM"
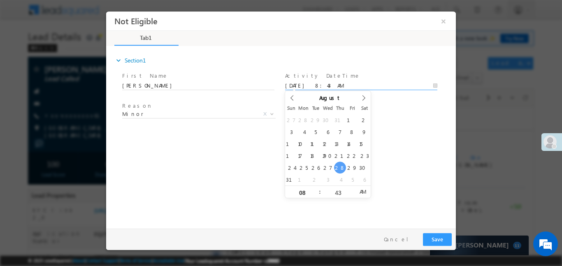
click at [333, 85] on input "28/08/25 8:43 AM" at bounding box center [361, 85] width 152 height 8
click at [442, 240] on button "Save" at bounding box center [437, 239] width 29 height 13
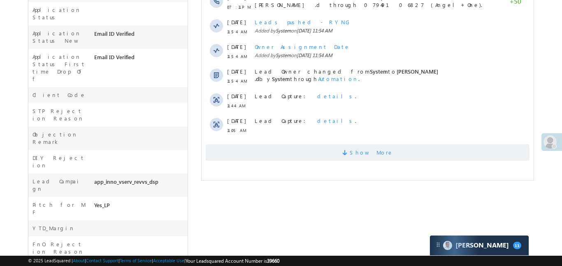
click at [323, 150] on span "Show More" at bounding box center [367, 152] width 324 height 16
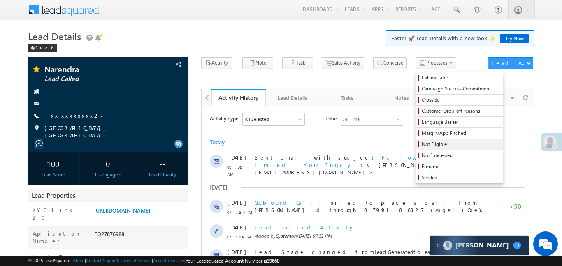
click at [426, 149] on link "Not Eligible" at bounding box center [459, 144] width 86 height 11
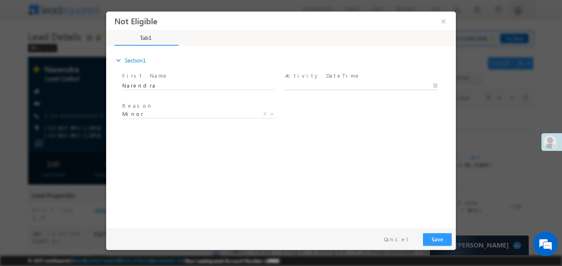
type input "[DATE] 8:47 AM"
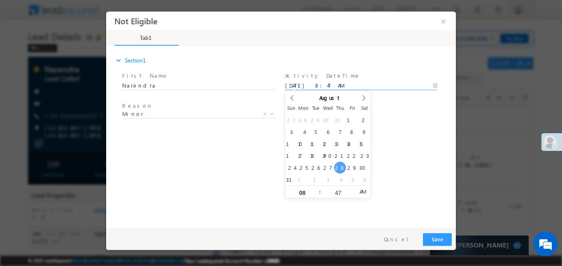
click at [332, 86] on input "[DATE] 8:47 AM" at bounding box center [361, 85] width 152 height 8
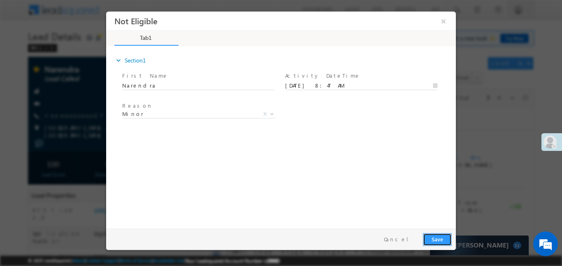
click at [436, 236] on button "Save" at bounding box center [437, 239] width 29 height 13
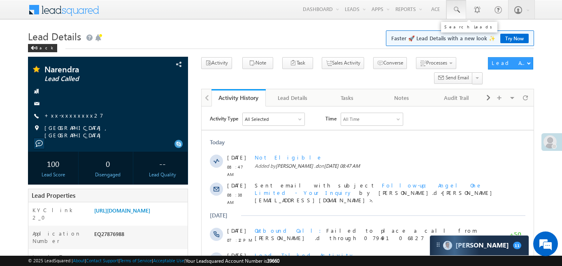
click at [460, 8] on link at bounding box center [456, 9] width 20 height 19
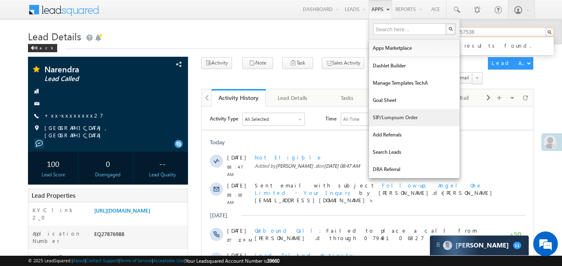
type input "8868057538"
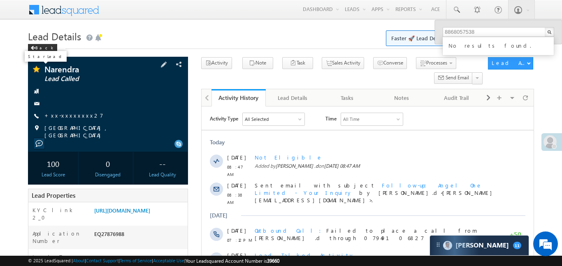
click at [36, 70] on span at bounding box center [36, 70] width 8 height 8
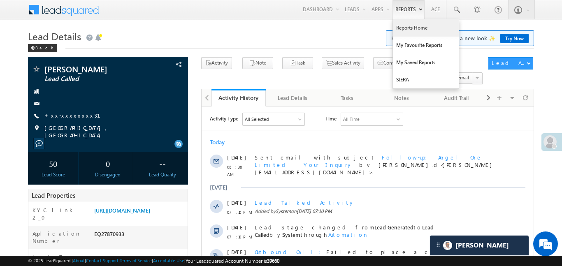
click at [430, 34] on link "Reports Home" at bounding box center [426, 27] width 66 height 17
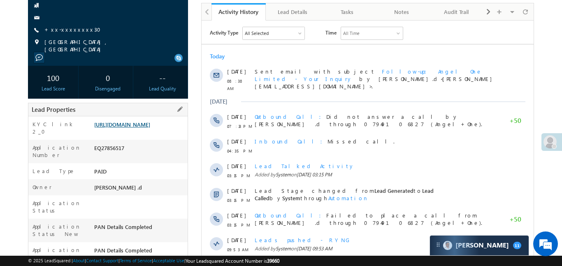
scroll to position [101, 0]
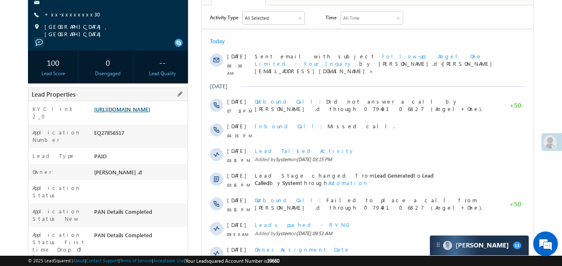
click at [150, 113] on link "[URL][DOMAIN_NAME]" at bounding box center [122, 109] width 56 height 7
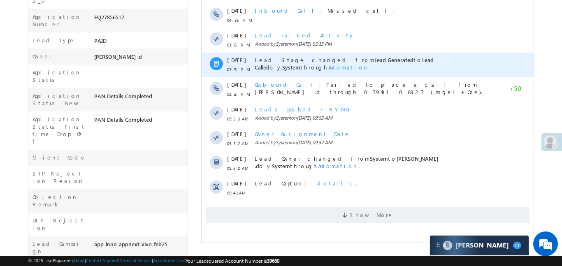
scroll to position [243, 0]
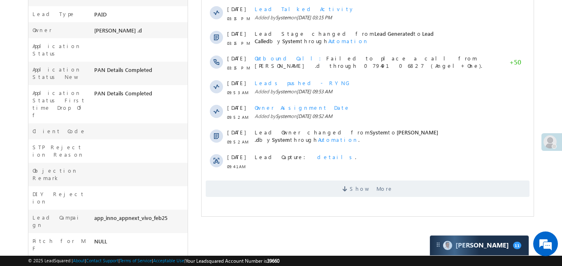
click at [324, 197] on html "Activity Type All Selected Select All Sales Activities 1 Sales Activity Email A…" at bounding box center [367, 33] width 332 height 340
click at [321, 192] on div "Activity Type All Selected Select All Sales Activities 1 Sales Activity Email A…" at bounding box center [367, 34] width 332 height 336
click at [310, 189] on span "Show More" at bounding box center [367, 189] width 324 height 16
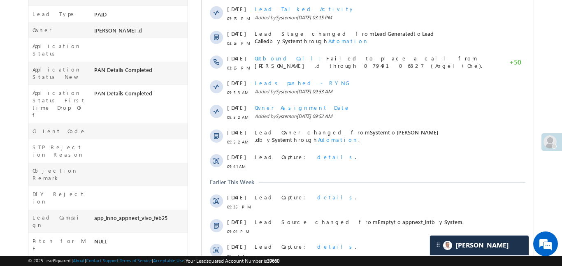
scroll to position [0, 0]
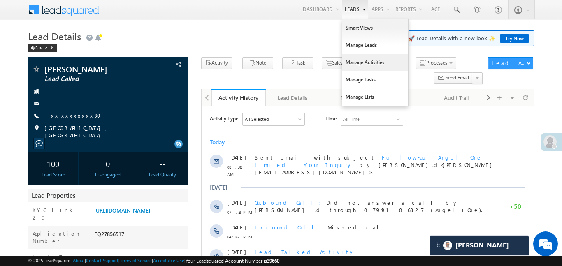
click at [358, 63] on link "Manage Activities" at bounding box center [375, 62] width 66 height 17
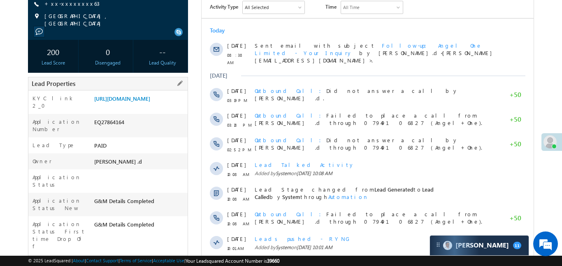
scroll to position [113, 0]
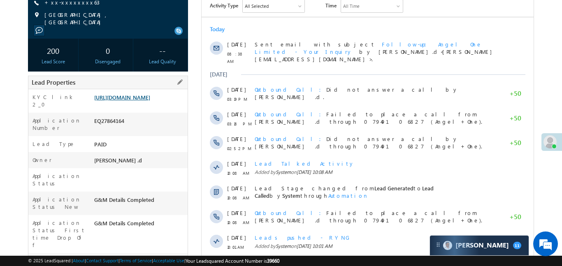
click at [150, 101] on link "[URL][DOMAIN_NAME]" at bounding box center [122, 97] width 56 height 7
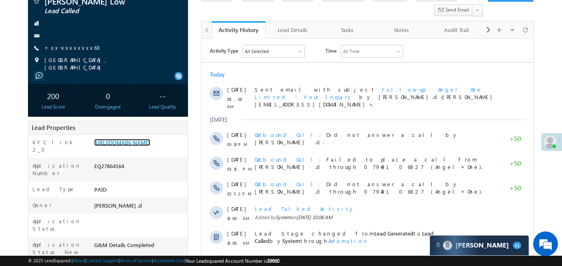
scroll to position [42, 0]
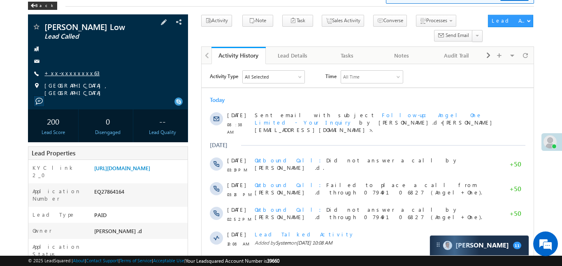
click at [66, 72] on link "+xx-xxxxxxxx63" at bounding box center [71, 73] width 55 height 7
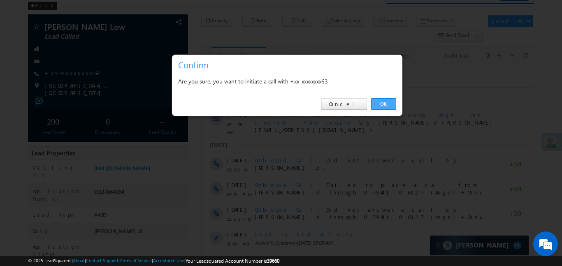
drag, startPoint x: 380, startPoint y: 109, endPoint x: 164, endPoint y: 40, distance: 226.5
click at [380, 109] on link "OK" at bounding box center [383, 104] width 25 height 12
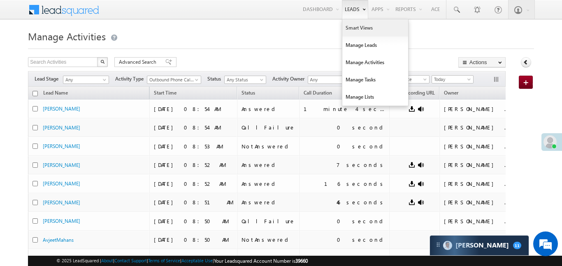
click at [363, 28] on link "Smart Views" at bounding box center [375, 27] width 66 height 17
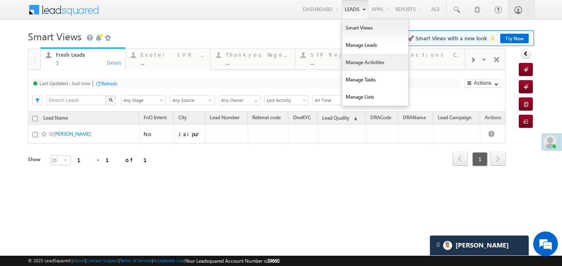
click at [362, 64] on link "Manage Activities" at bounding box center [375, 62] width 66 height 17
drag, startPoint x: 362, startPoint y: 64, endPoint x: 366, endPoint y: 62, distance: 4.4
click at [362, 64] on link "Manage Activities" at bounding box center [375, 62] width 66 height 17
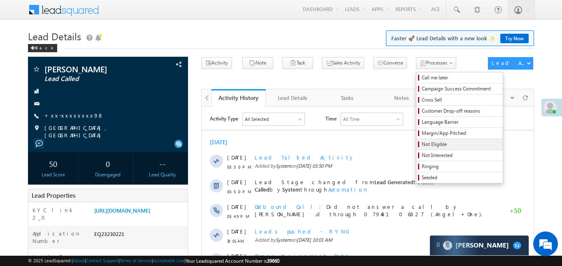
click at [417, 148] on link "Not Eligible" at bounding box center [459, 144] width 86 height 11
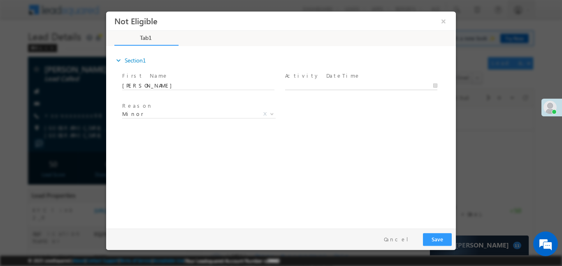
type input "[DATE] 9:06 AM"
click at [304, 89] on body "Not Eligible ×" at bounding box center [281, 117] width 350 height 213
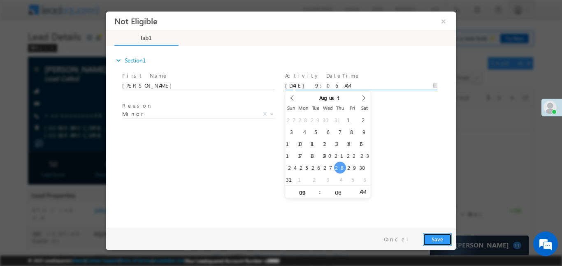
click at [441, 239] on button "Save" at bounding box center [437, 239] width 29 height 13
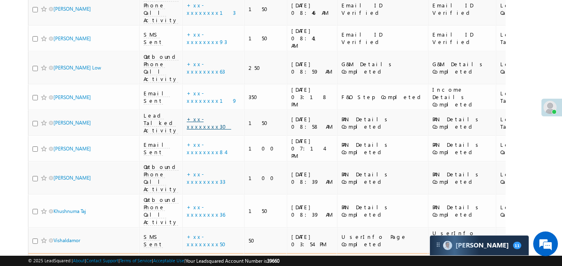
scroll to position [546, 0]
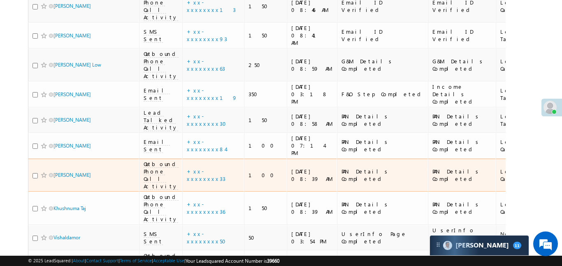
click at [215, 159] on td "+xx-xxxxxxxx33" at bounding box center [213, 175] width 62 height 33
click at [210, 168] on link "+xx-xxxxxxxx33" at bounding box center [206, 175] width 39 height 14
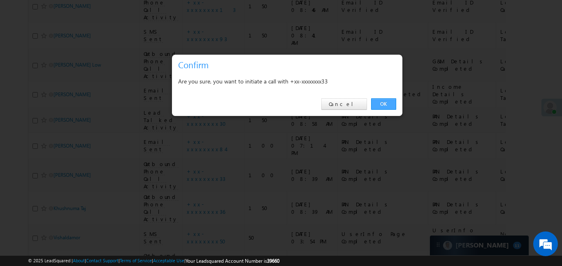
click at [389, 103] on link "OK" at bounding box center [383, 104] width 25 height 12
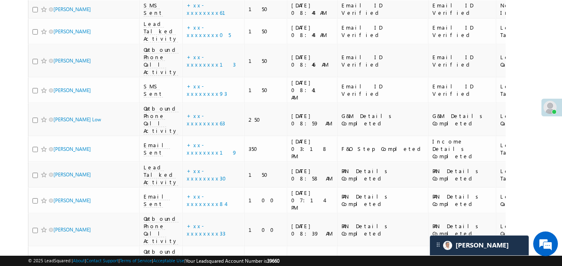
scroll to position [508, 0]
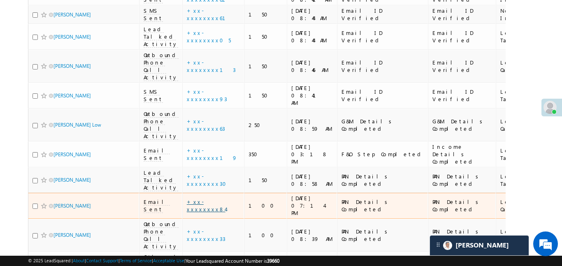
click at [192, 198] on link "+xx-xxxxxxxx84" at bounding box center [206, 205] width 39 height 14
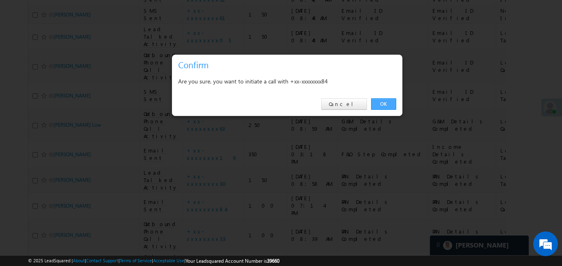
click at [392, 100] on link "OK" at bounding box center [383, 104] width 25 height 12
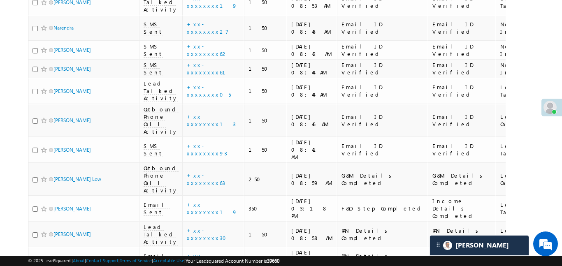
scroll to position [432, 0]
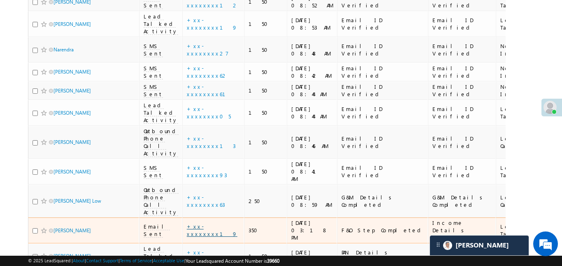
click at [204, 223] on link "+xx-xxxxxxxx19" at bounding box center [212, 230] width 51 height 14
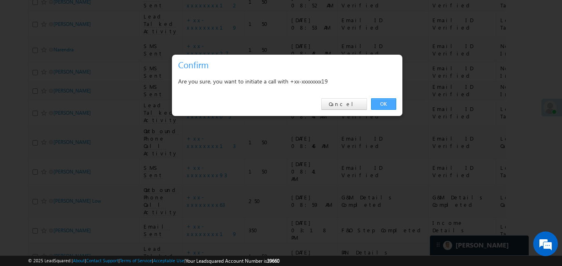
click at [387, 108] on link "OK" at bounding box center [383, 104] width 25 height 12
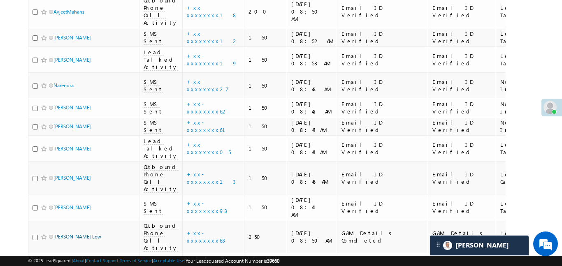
scroll to position [389, 0]
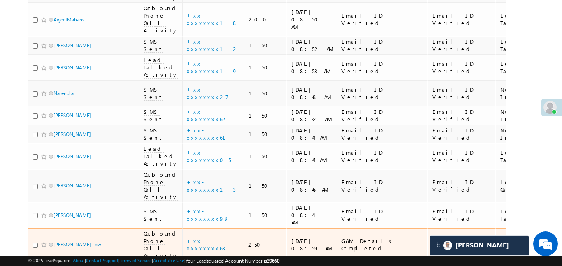
click at [533, 96] on div "Search Leads X ? 35 results found Advanced Search Advanced Search Advanced sear…" at bounding box center [280, 228] width 505 height 1075
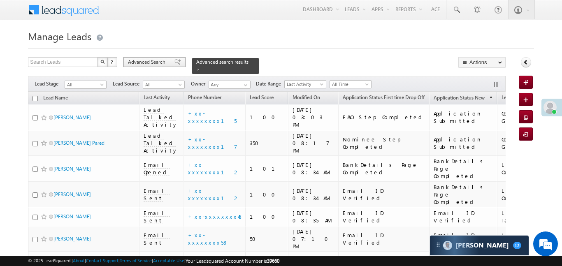
click at [139, 64] on span "Advanced Search" at bounding box center [148, 61] width 40 height 7
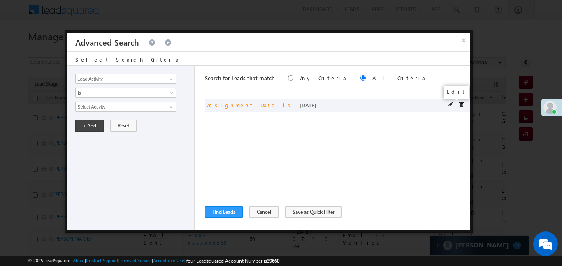
click at [449, 106] on span at bounding box center [451, 105] width 6 height 6
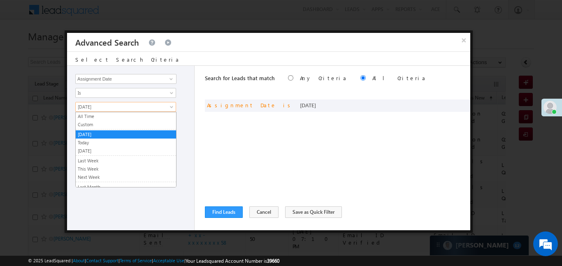
click at [172, 107] on span at bounding box center [172, 108] width 7 height 7
click at [93, 125] on link "Custom" at bounding box center [126, 124] width 100 height 7
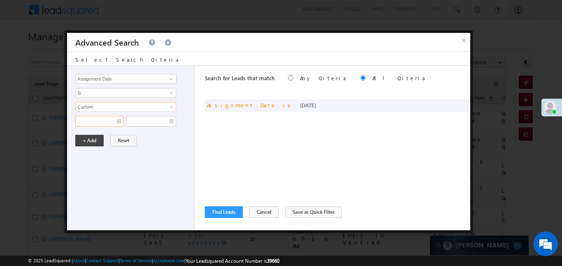
click at [93, 125] on input "text" at bounding box center [99, 121] width 48 height 11
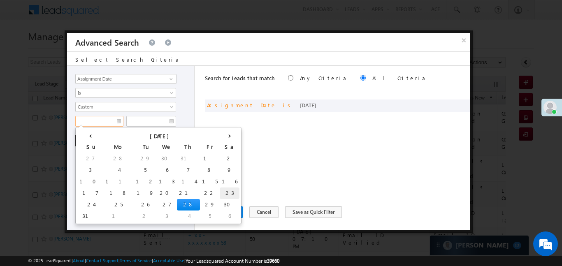
click at [220, 194] on td "23" at bounding box center [230, 194] width 20 height 12
type input "23/08/25"
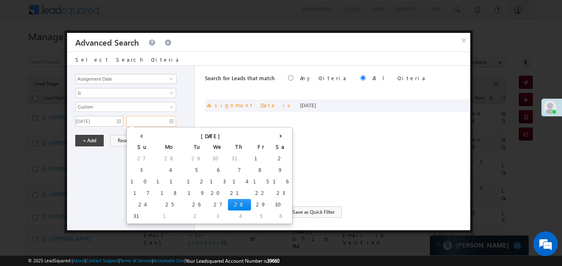
click at [156, 122] on input "text" at bounding box center [151, 121] width 50 height 11
click at [228, 203] on td "28" at bounding box center [239, 205] width 23 height 12
type input "28/08/25"
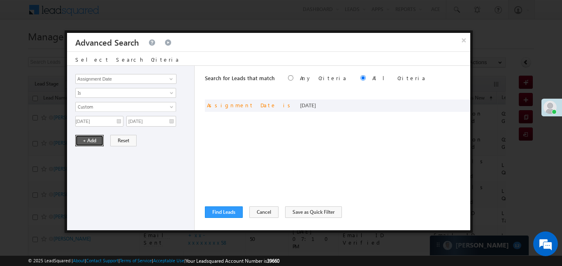
click at [88, 142] on button "+ Add" at bounding box center [89, 141] width 28 height 12
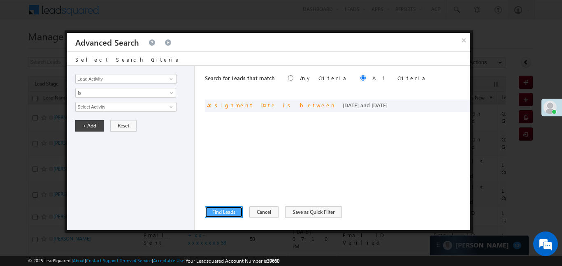
click at [229, 209] on button "Find Leads" at bounding box center [224, 212] width 38 height 12
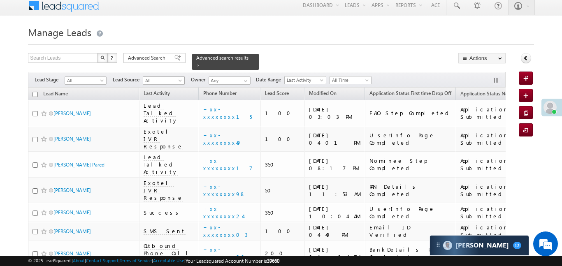
scroll to position [8, 0]
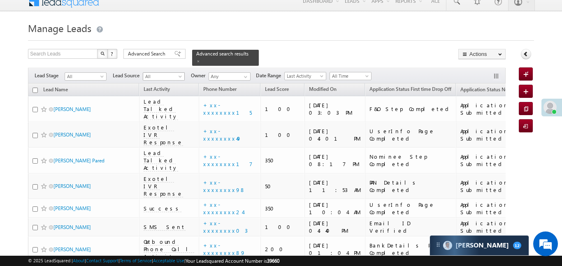
click at [165, 56] on span "Advanced Search" at bounding box center [148, 53] width 40 height 7
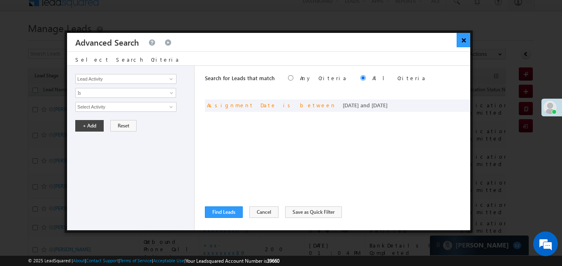
click at [458, 42] on button "×" at bounding box center [464, 40] width 14 height 14
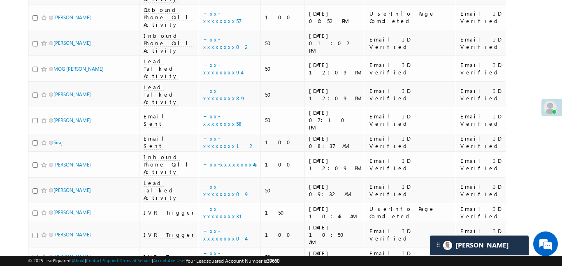
scroll to position [0, 0]
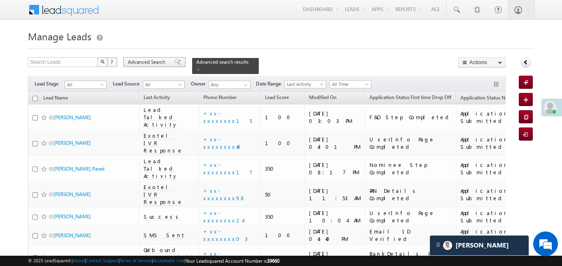
click at [135, 65] on span "Advanced Search" at bounding box center [148, 61] width 40 height 7
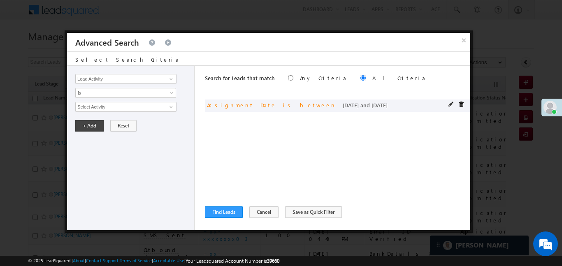
click at [445, 105] on div "and Assignment Date is between 23/08/25 and 28/08/25" at bounding box center [337, 106] width 265 height 12
click at [449, 104] on span at bounding box center [451, 105] width 6 height 6
click at [152, 123] on input "28/08/25" at bounding box center [151, 121] width 50 height 11
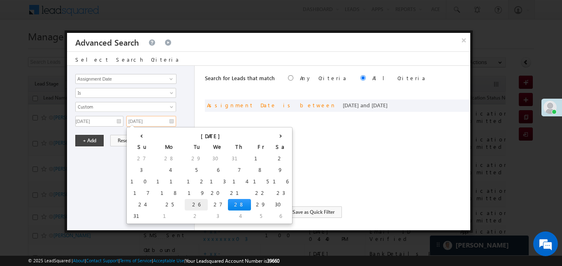
click at [185, 206] on td "26" at bounding box center [196, 205] width 23 height 12
type input "26/08/25"
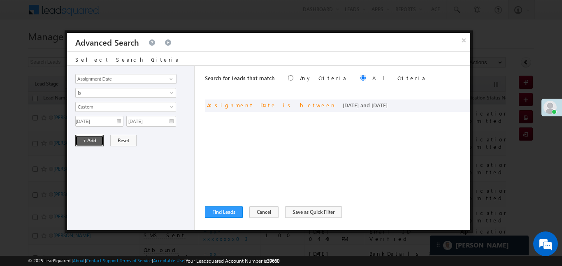
click at [91, 139] on button "+ Add" at bounding box center [89, 141] width 28 height 12
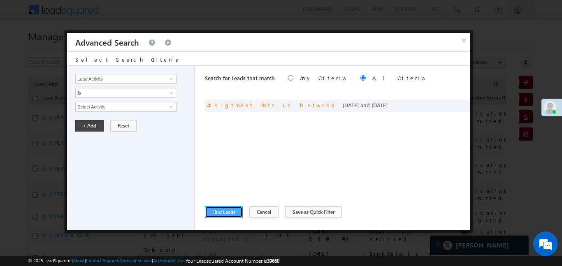
click at [241, 210] on button "Find Leads" at bounding box center [224, 212] width 38 height 12
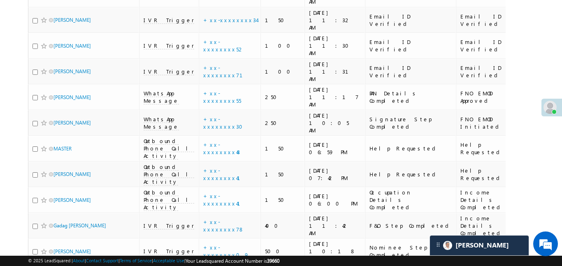
scroll to position [2454, 0]
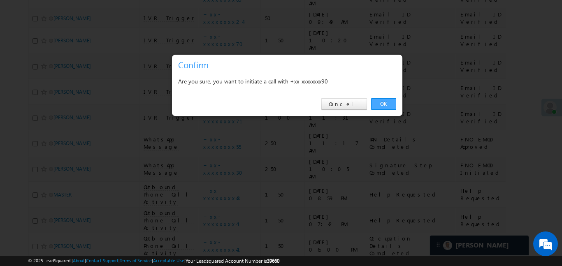
click at [386, 100] on link "OK" at bounding box center [383, 104] width 25 height 12
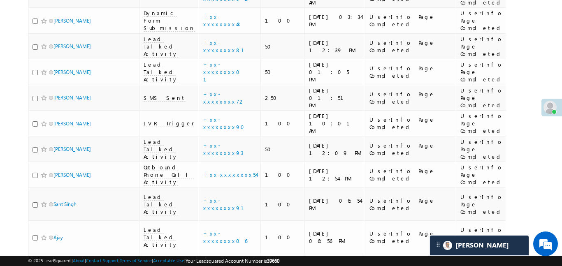
scroll to position [4225, 0]
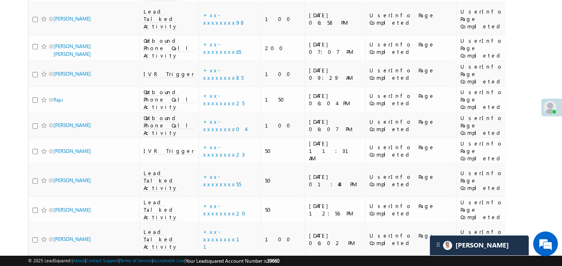
scroll to position [3415, 0]
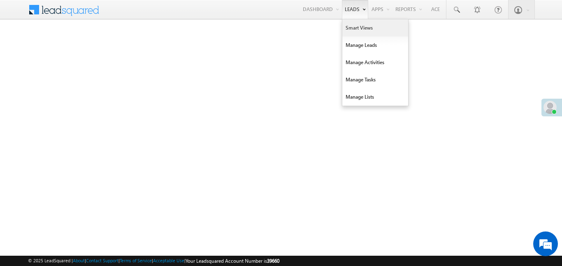
click at [357, 34] on link "Smart Views" at bounding box center [375, 27] width 66 height 17
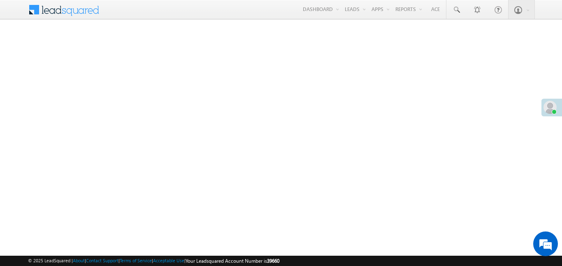
drag, startPoint x: 357, startPoint y: 34, endPoint x: 267, endPoint y: 2, distance: 96.1
click at [0, 0] on link "Smart Views" at bounding box center [0, 0] width 0 height 0
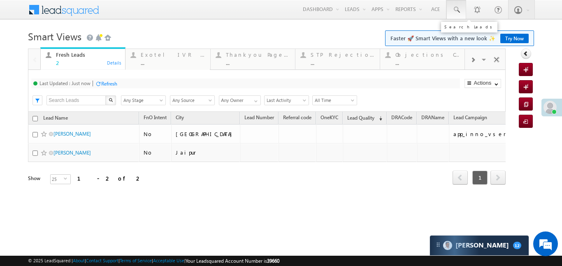
click at [455, 13] on span at bounding box center [456, 10] width 8 height 8
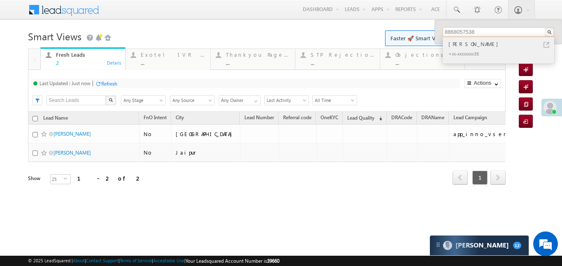
type input "8868057538"
click at [479, 46] on div "[PERSON_NAME]" at bounding box center [502, 43] width 110 height 9
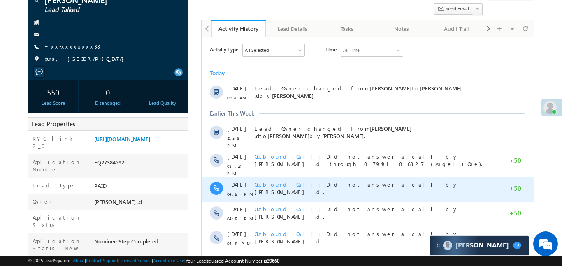
scroll to position [176, 0]
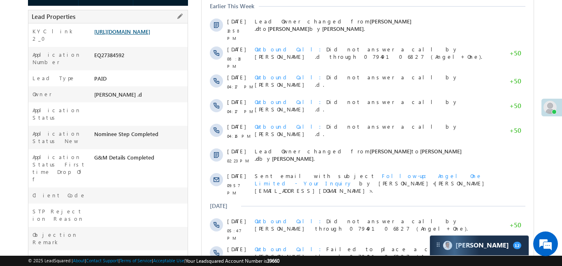
click at [150, 32] on link "[URL][DOMAIN_NAME]" at bounding box center [122, 31] width 56 height 7
click at [139, 35] on link "[URL][DOMAIN_NAME]" at bounding box center [122, 31] width 56 height 7
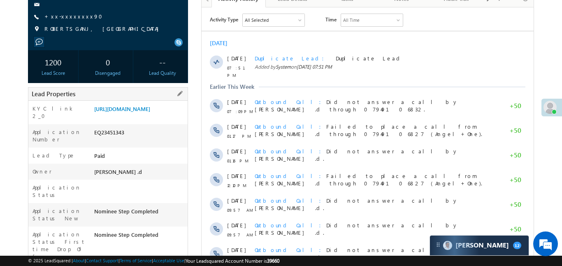
scroll to position [116, 0]
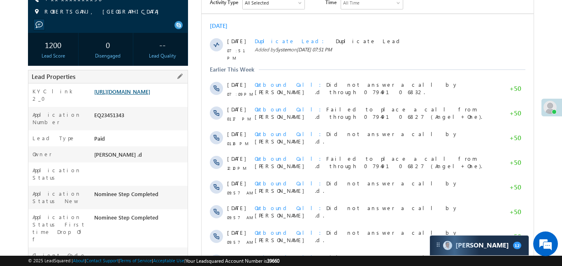
click at [145, 95] on link "[URL][DOMAIN_NAME]" at bounding box center [122, 91] width 56 height 7
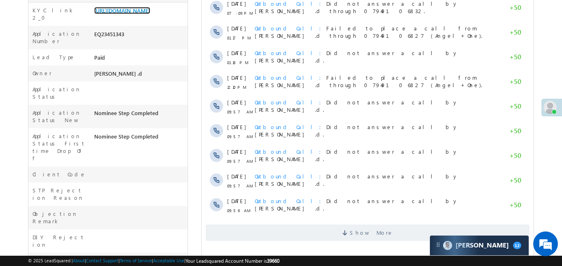
scroll to position [267, 0]
